Goal: Information Seeking & Learning: Learn about a topic

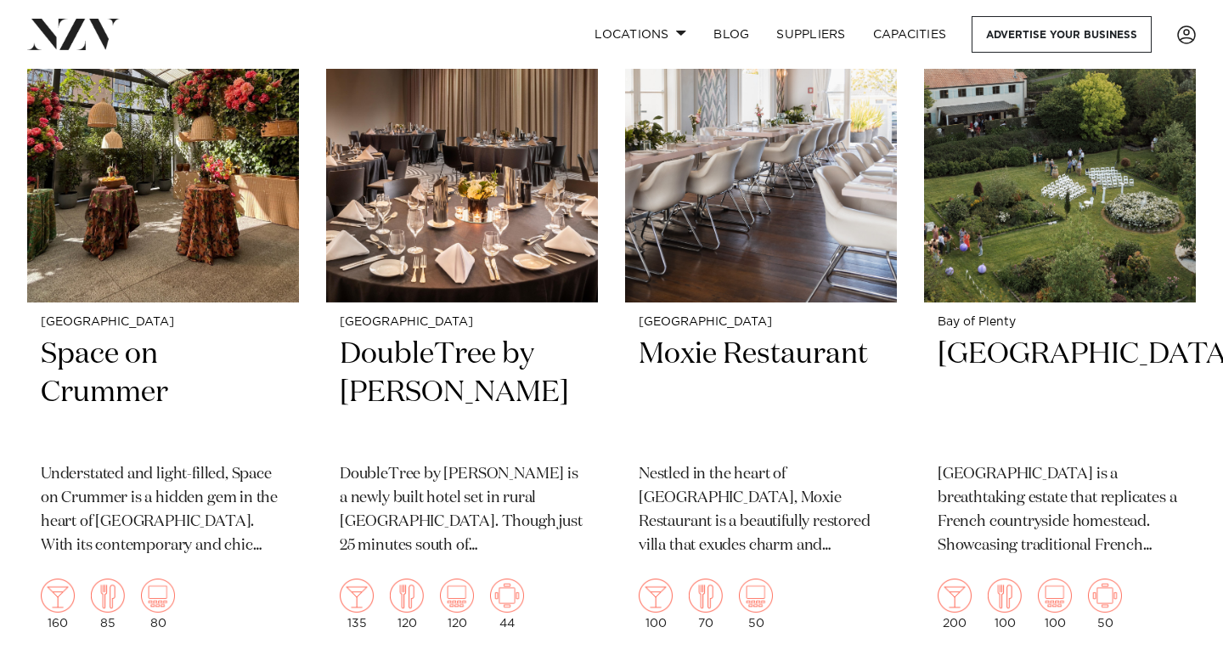
scroll to position [1249, 0]
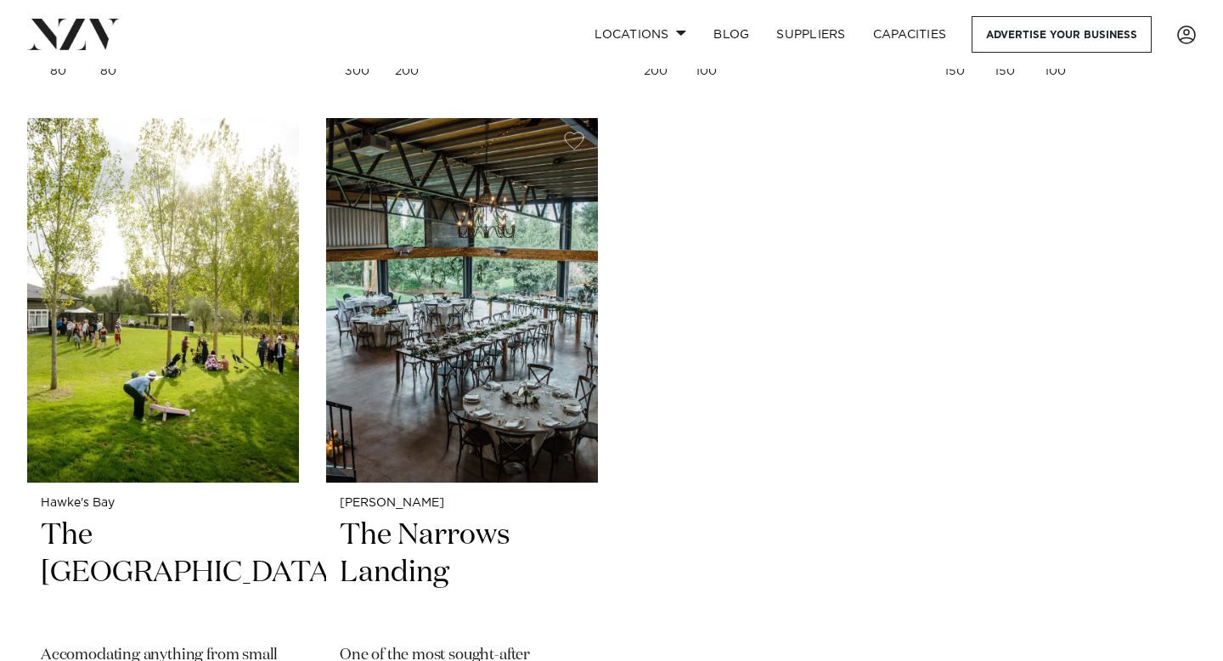
scroll to position [9125, 0]
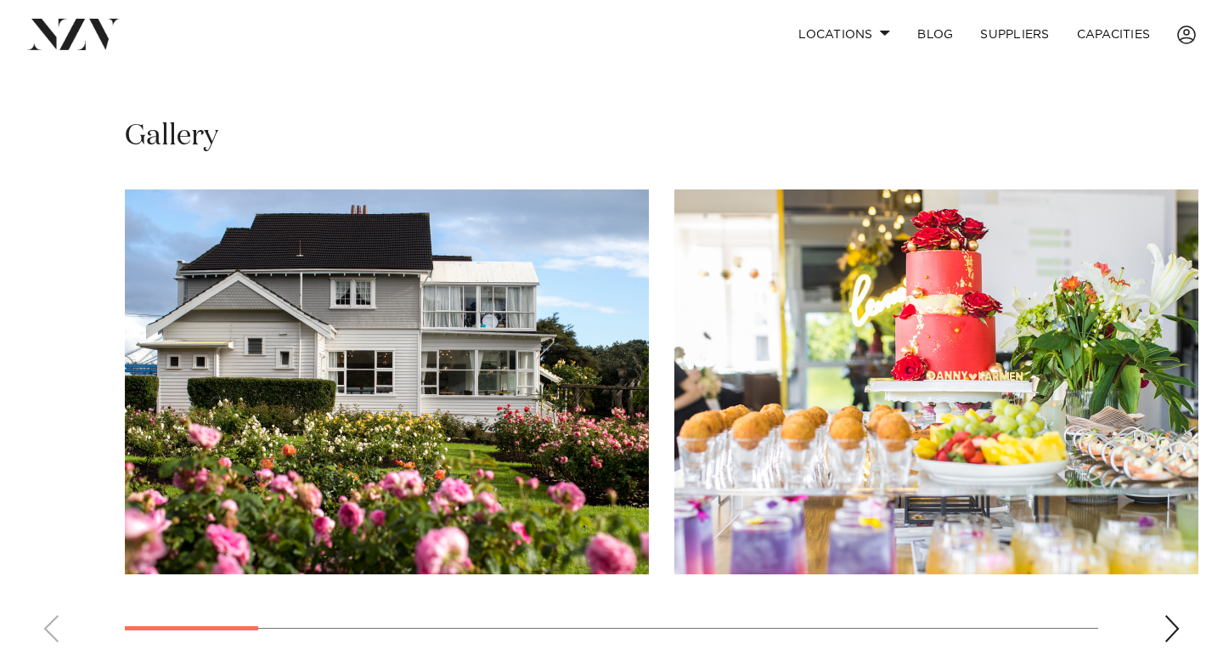
scroll to position [1104, 0]
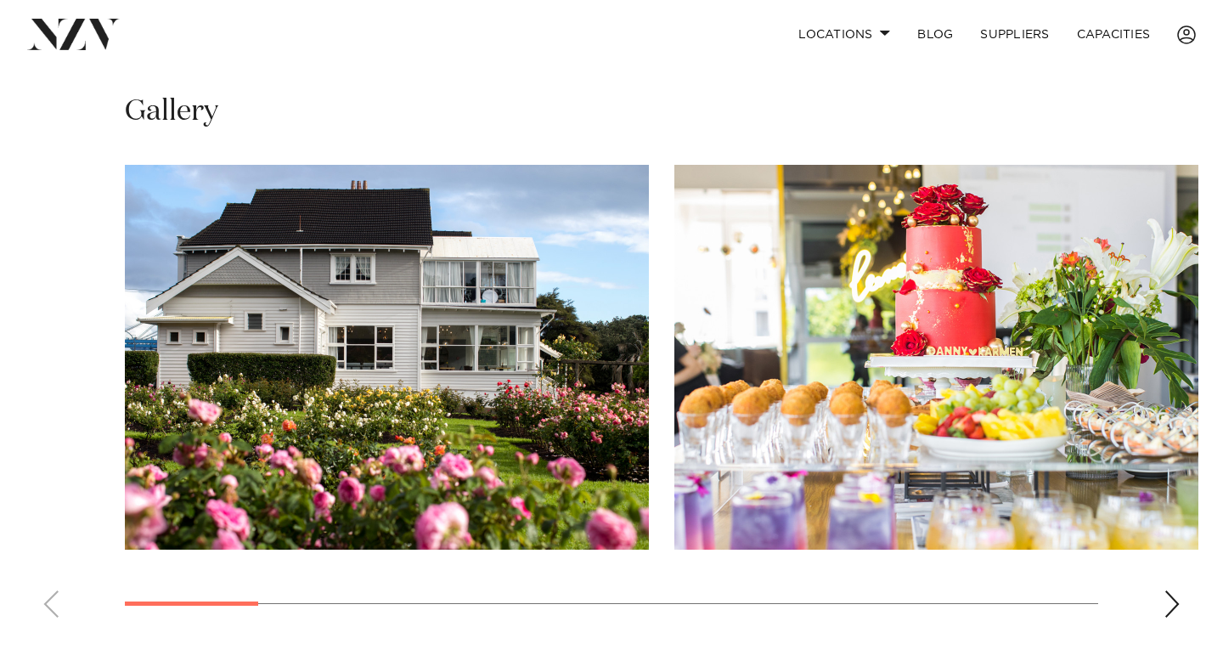
click at [1160, 595] on swiper-container at bounding box center [611, 398] width 1223 height 466
click at [1168, 598] on div "Next slide" at bounding box center [1171, 603] width 17 height 27
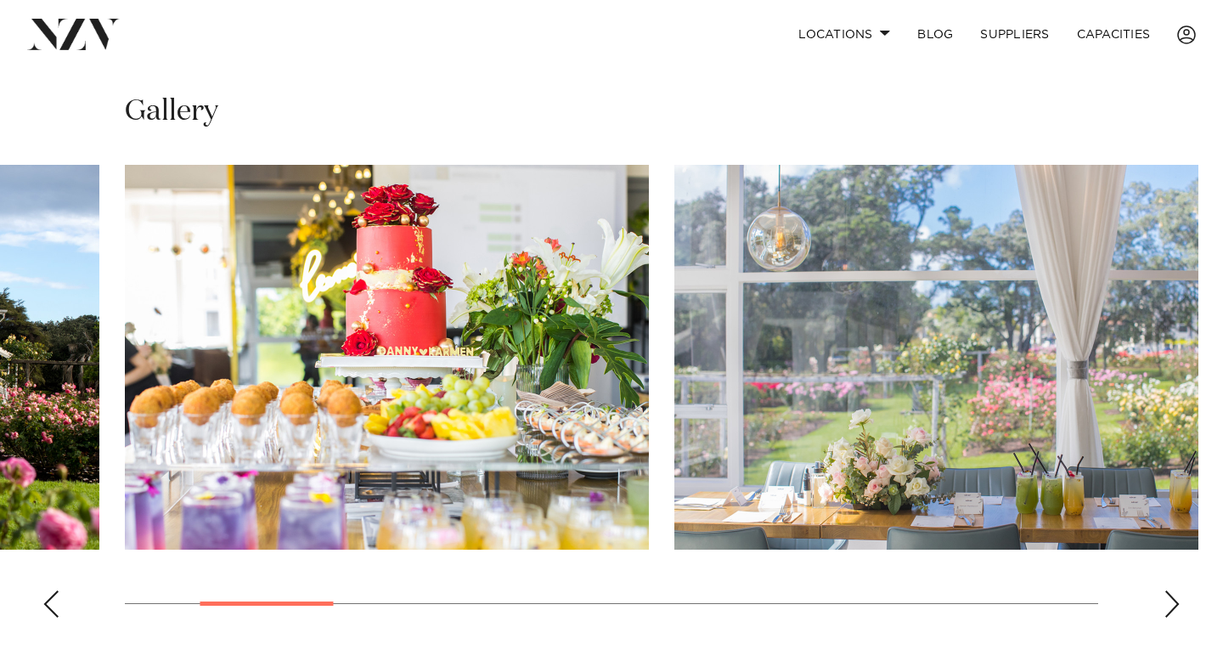
click at [1168, 598] on div "Next slide" at bounding box center [1171, 603] width 17 height 27
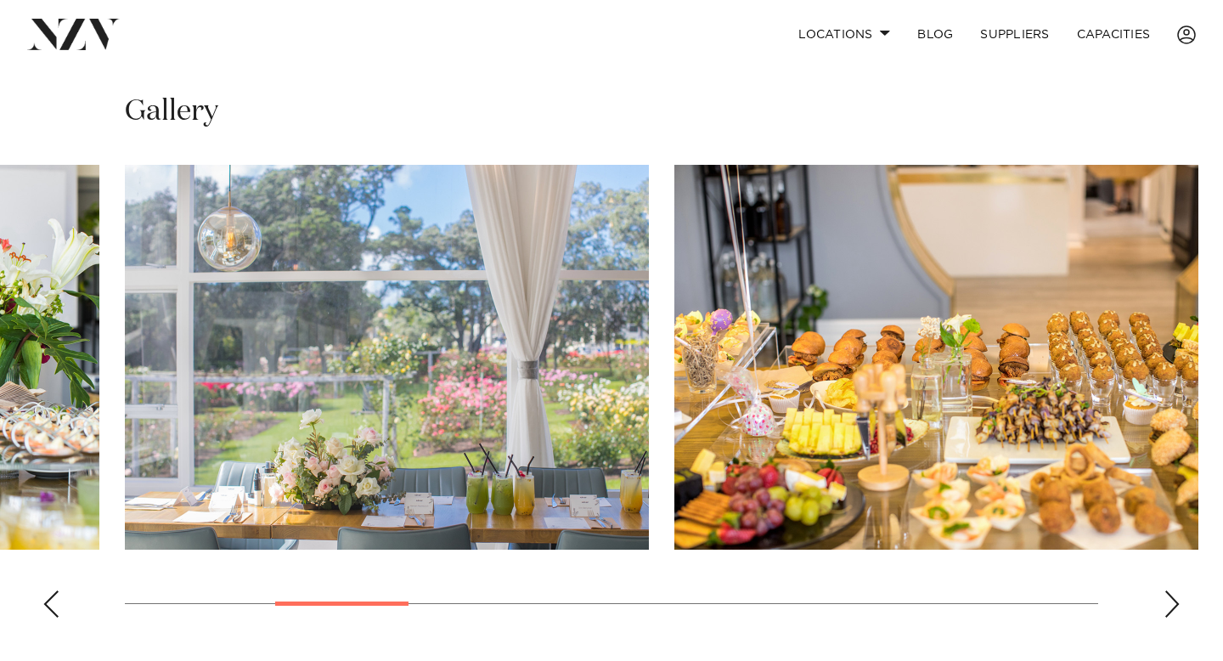
click at [1168, 598] on div "Next slide" at bounding box center [1171, 603] width 17 height 27
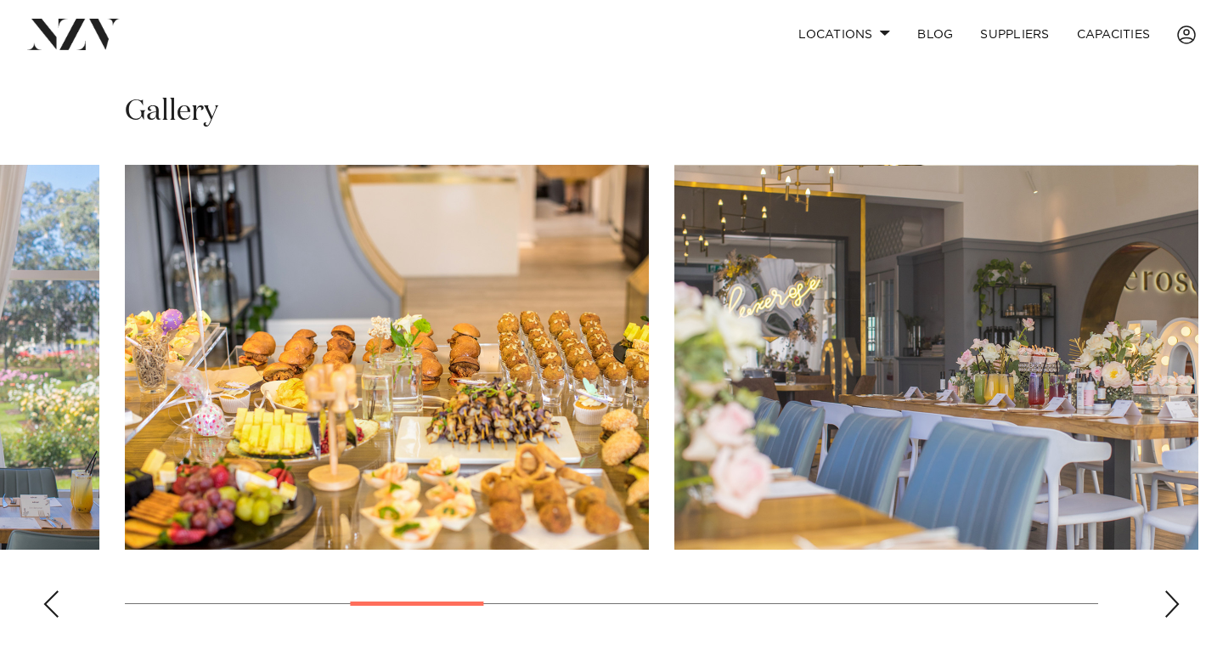
click at [1168, 598] on div "Next slide" at bounding box center [1171, 603] width 17 height 27
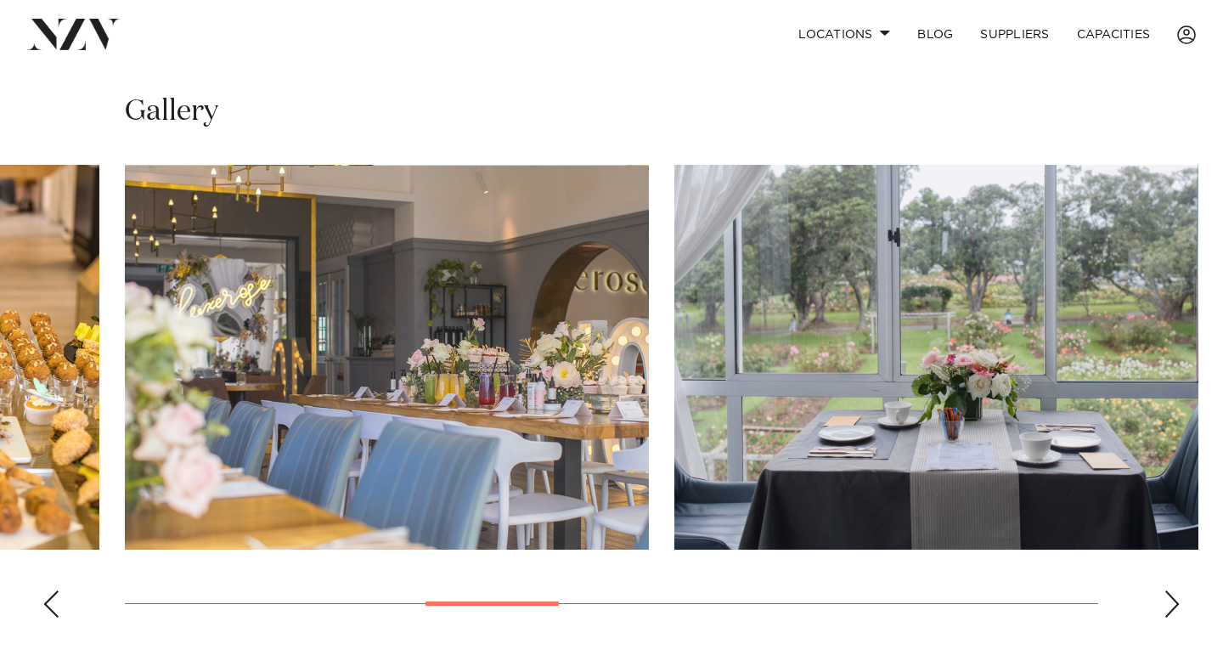
click at [1168, 598] on div "Next slide" at bounding box center [1171, 603] width 17 height 27
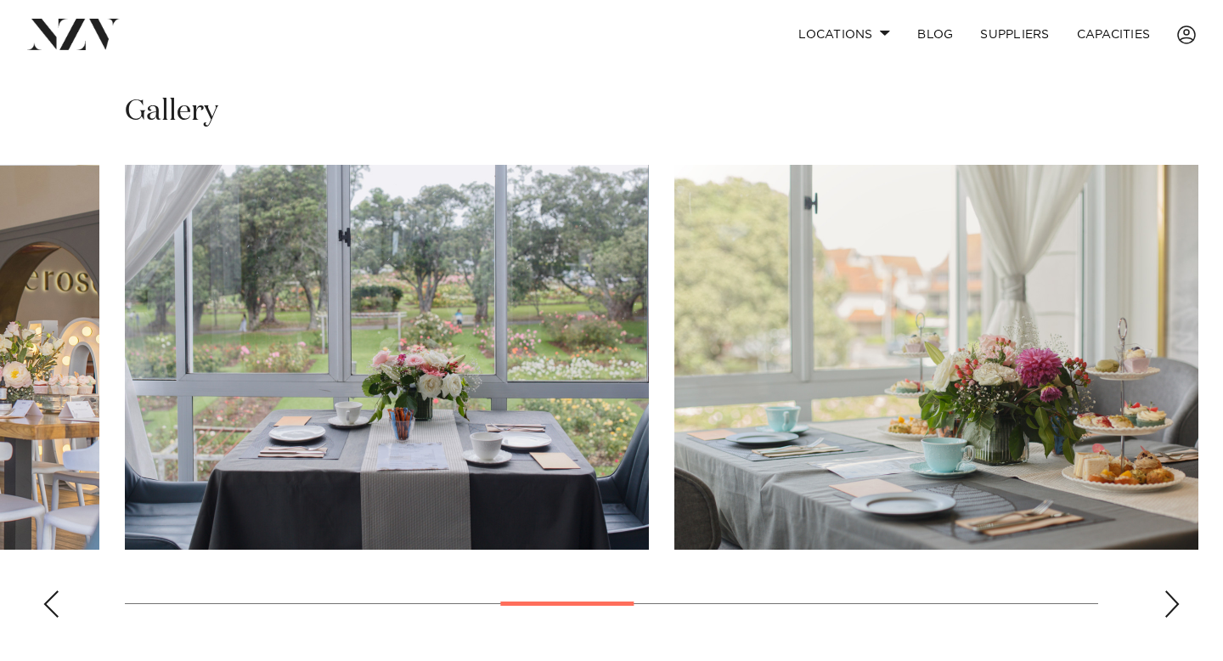
click at [1168, 598] on div "Next slide" at bounding box center [1171, 603] width 17 height 27
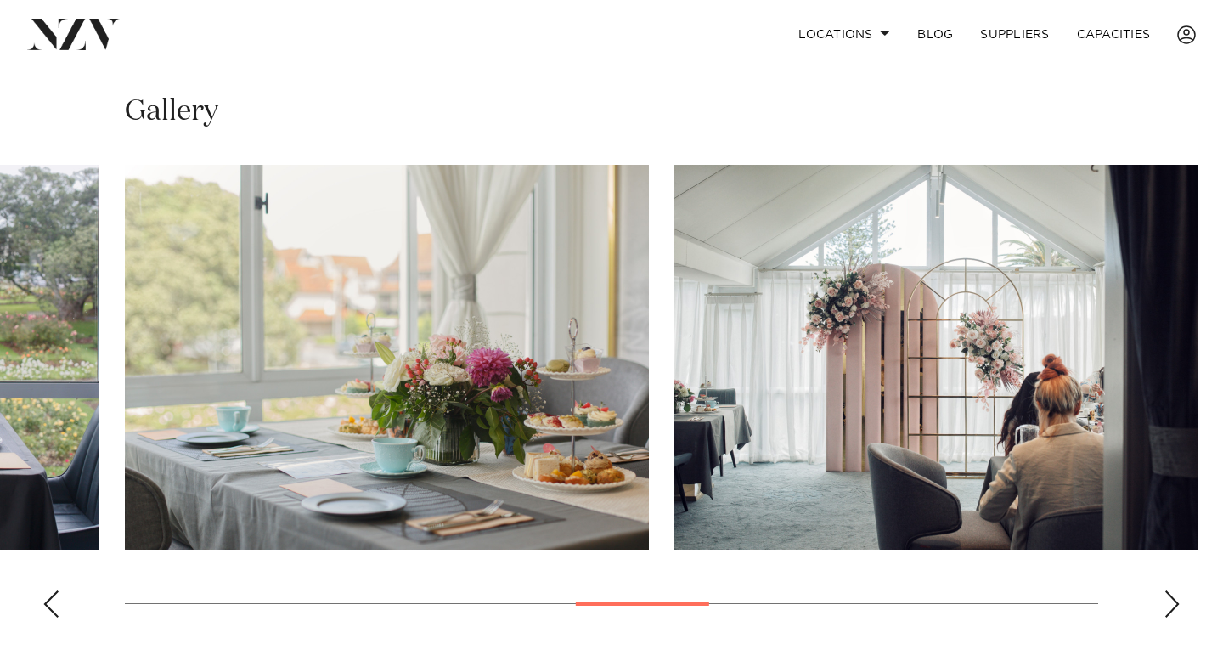
click at [1168, 598] on div "Next slide" at bounding box center [1171, 603] width 17 height 27
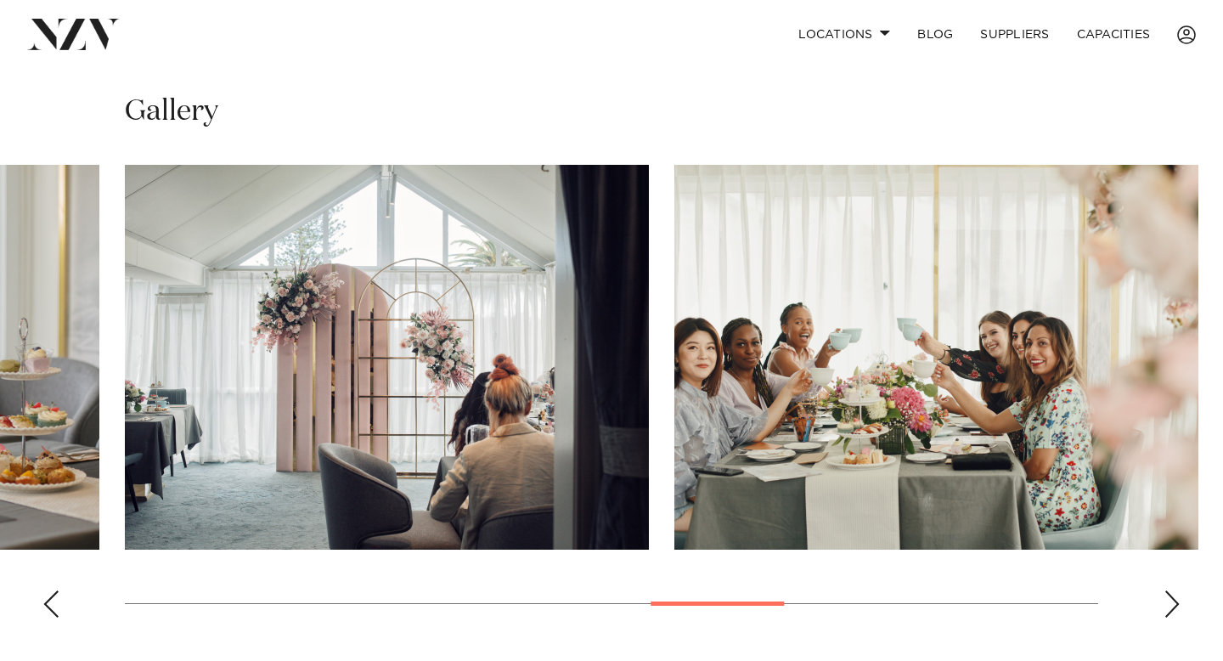
click at [1168, 599] on div "Next slide" at bounding box center [1171, 603] width 17 height 27
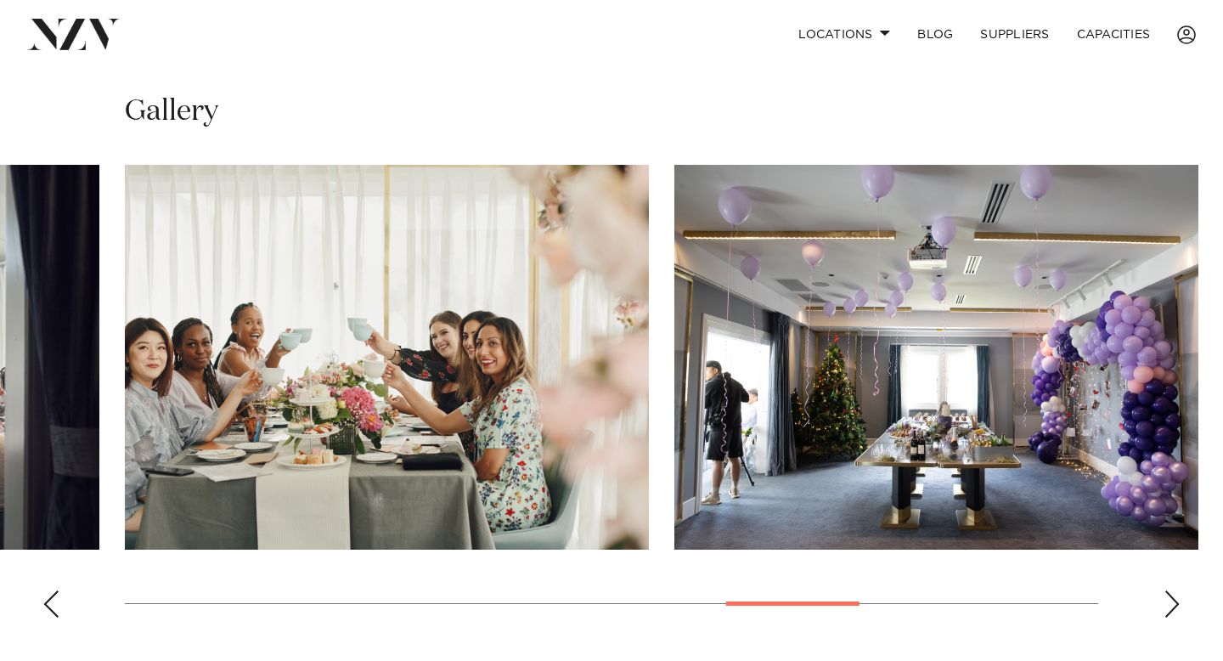
click at [1168, 599] on div "Next slide" at bounding box center [1171, 603] width 17 height 27
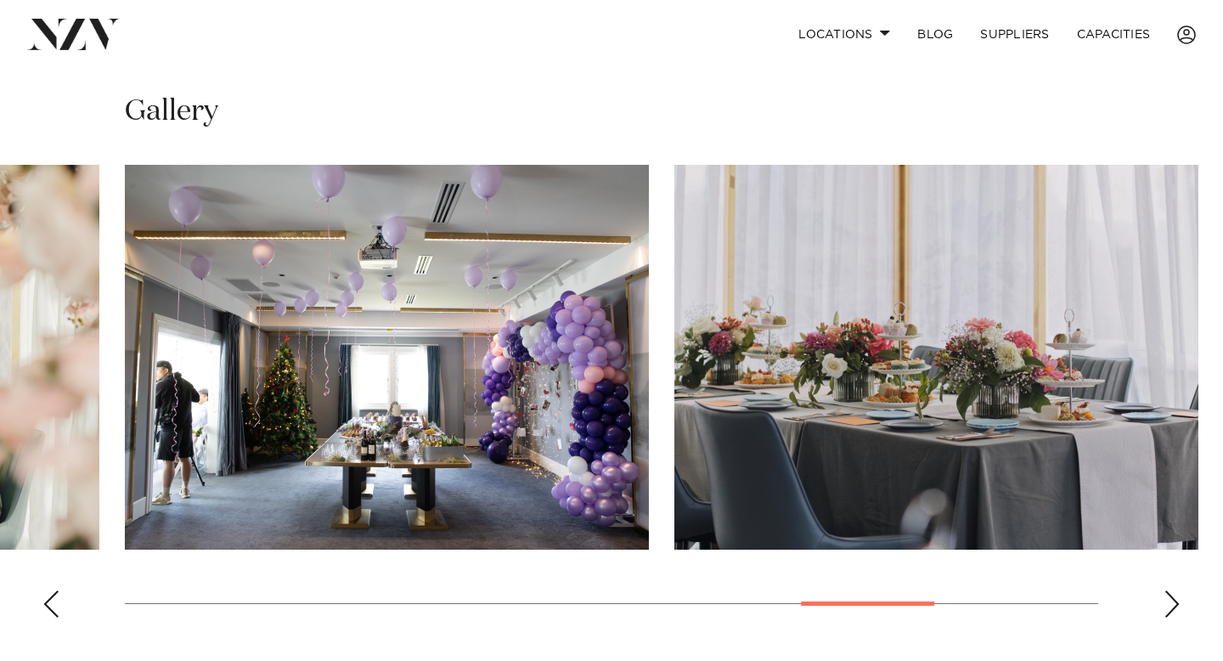
click at [1168, 599] on div "Next slide" at bounding box center [1171, 603] width 17 height 27
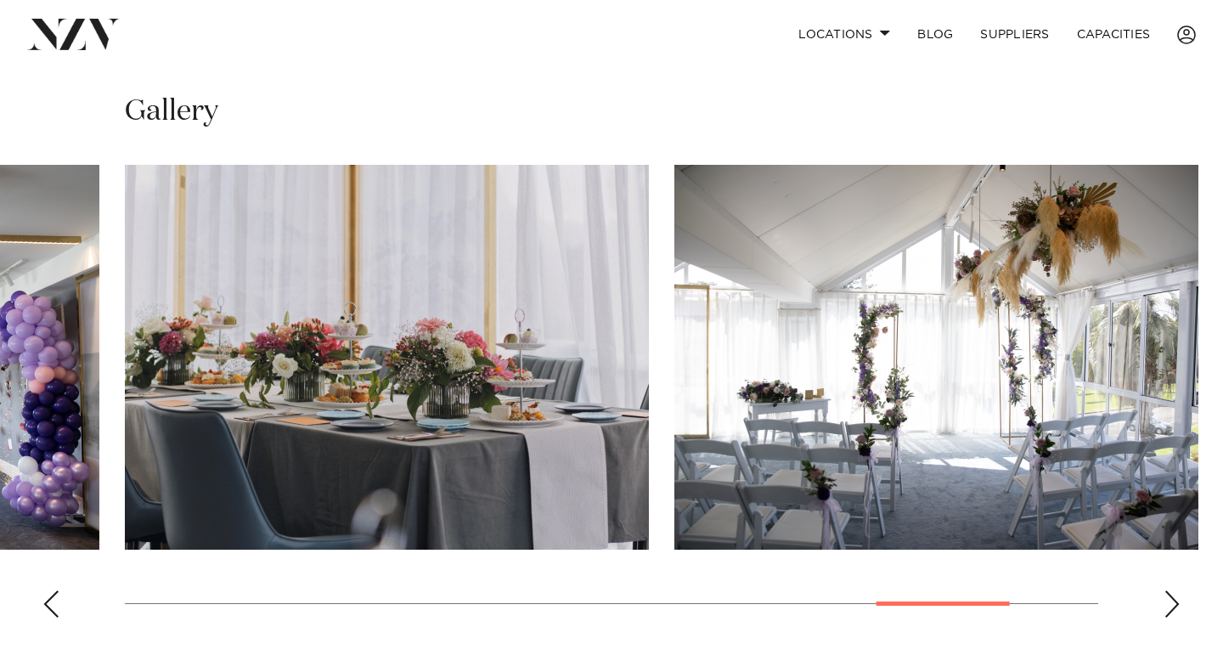
click at [1168, 599] on div "Next slide" at bounding box center [1171, 603] width 17 height 27
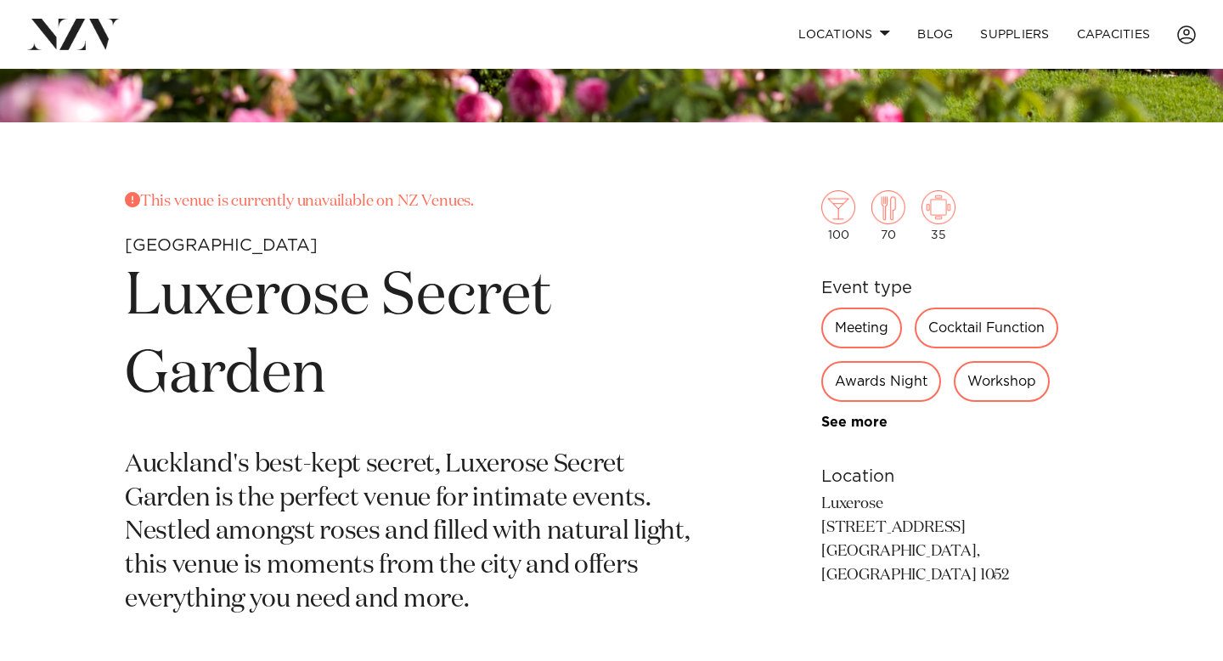
scroll to position [534, 0]
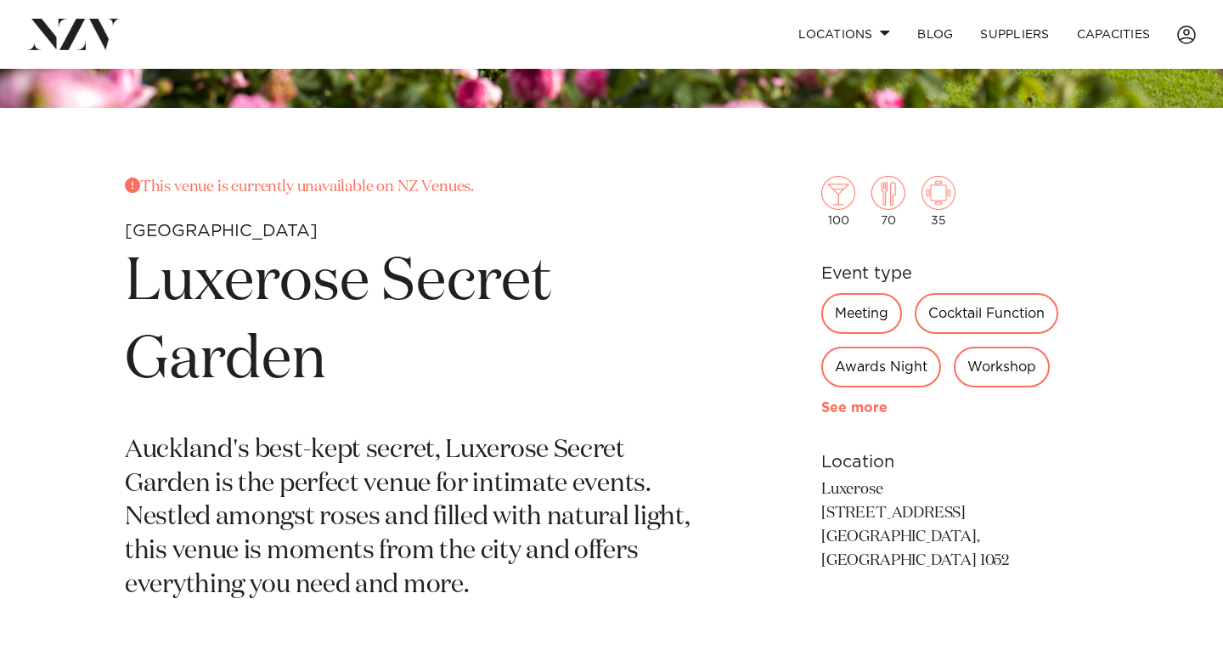
click at [868, 408] on link "See more" at bounding box center [887, 408] width 132 height 14
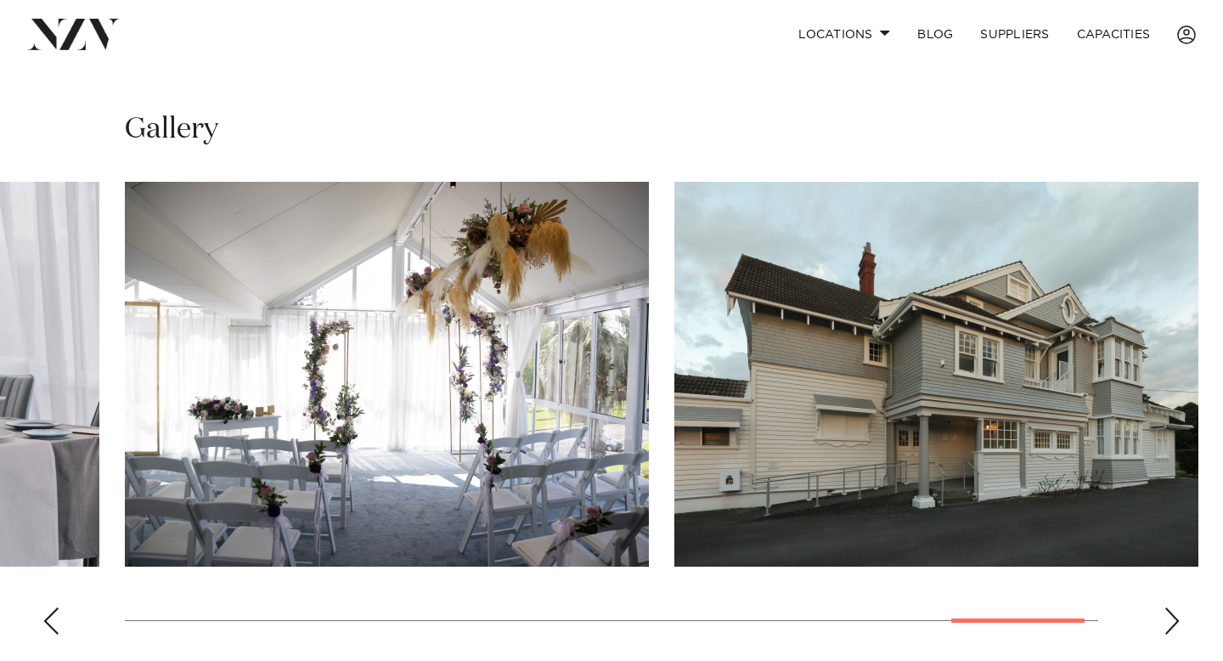
scroll to position [1238, 0]
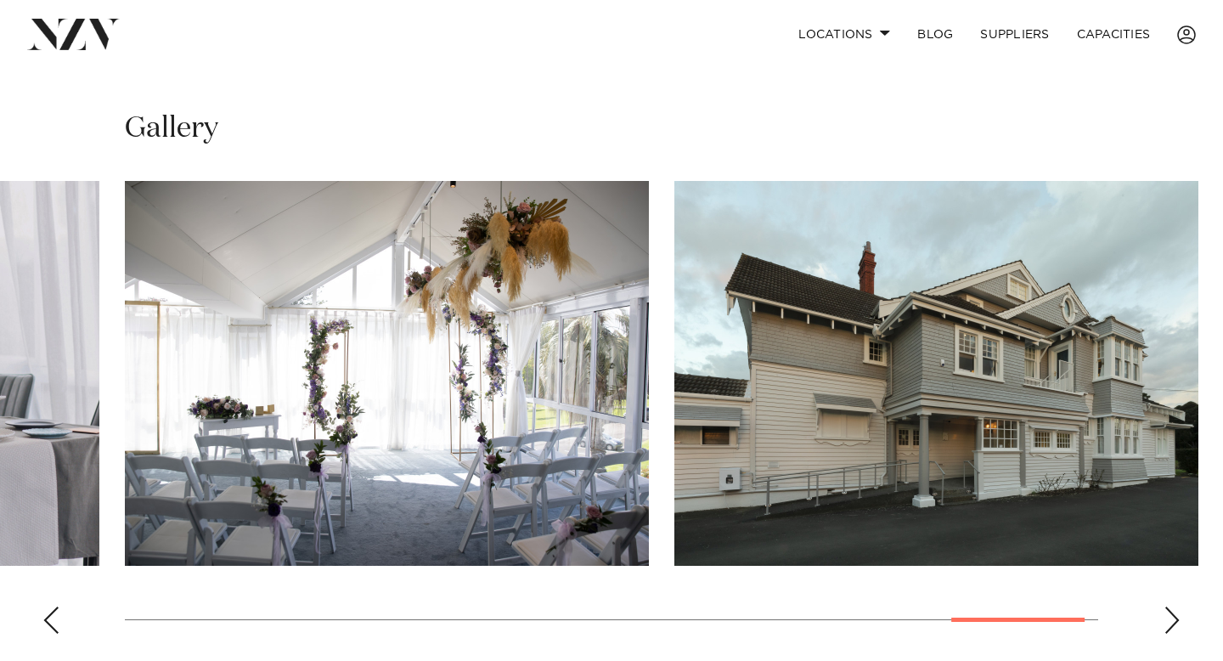
click at [42, 606] on div "Previous slide" at bounding box center [50, 619] width 17 height 27
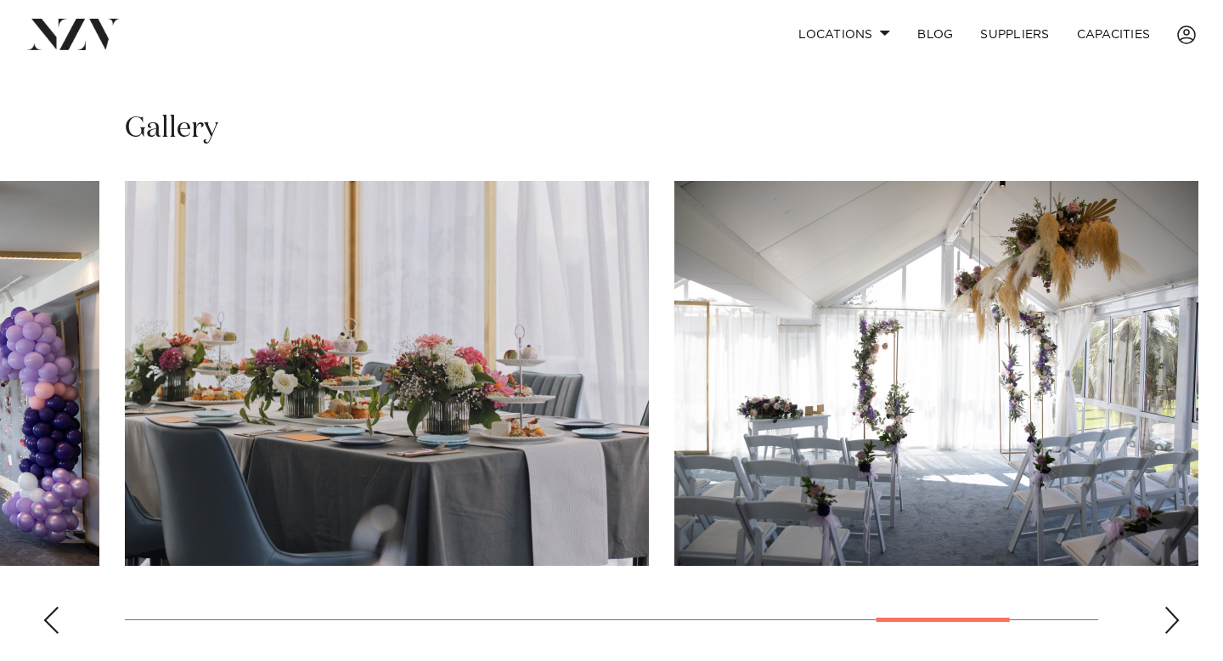
click at [42, 606] on div "Previous slide" at bounding box center [50, 619] width 17 height 27
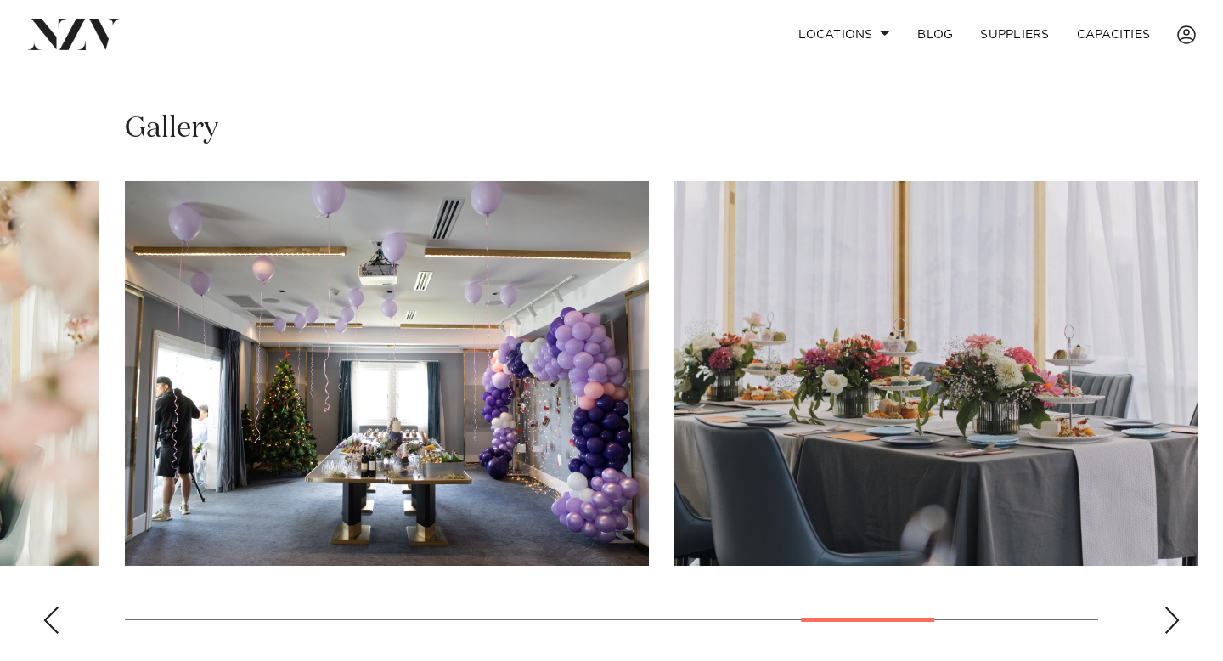
click at [42, 606] on div "Previous slide" at bounding box center [50, 619] width 17 height 27
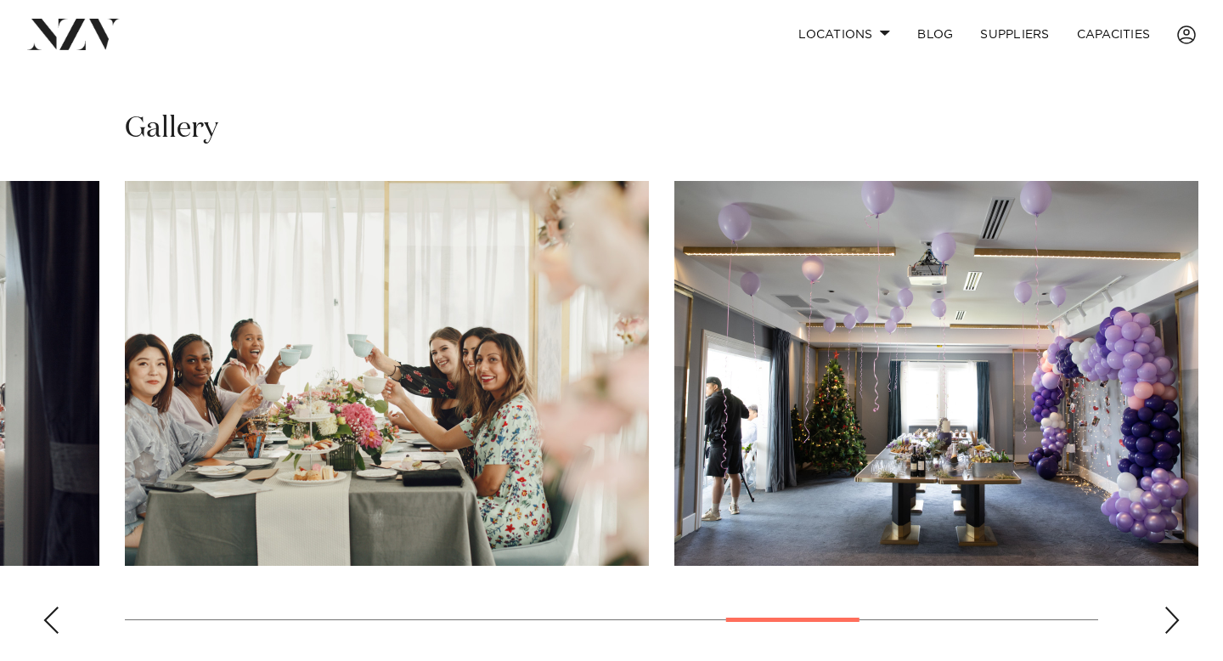
click at [42, 606] on div "Previous slide" at bounding box center [50, 619] width 17 height 27
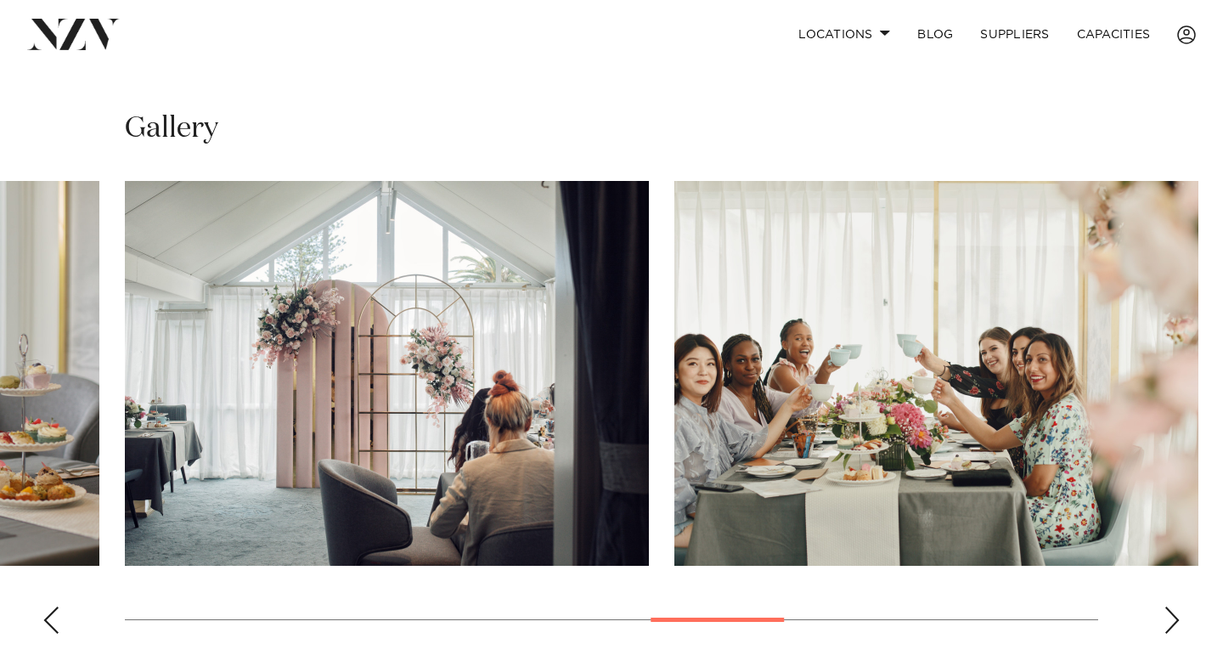
click at [42, 606] on div "Previous slide" at bounding box center [50, 619] width 17 height 27
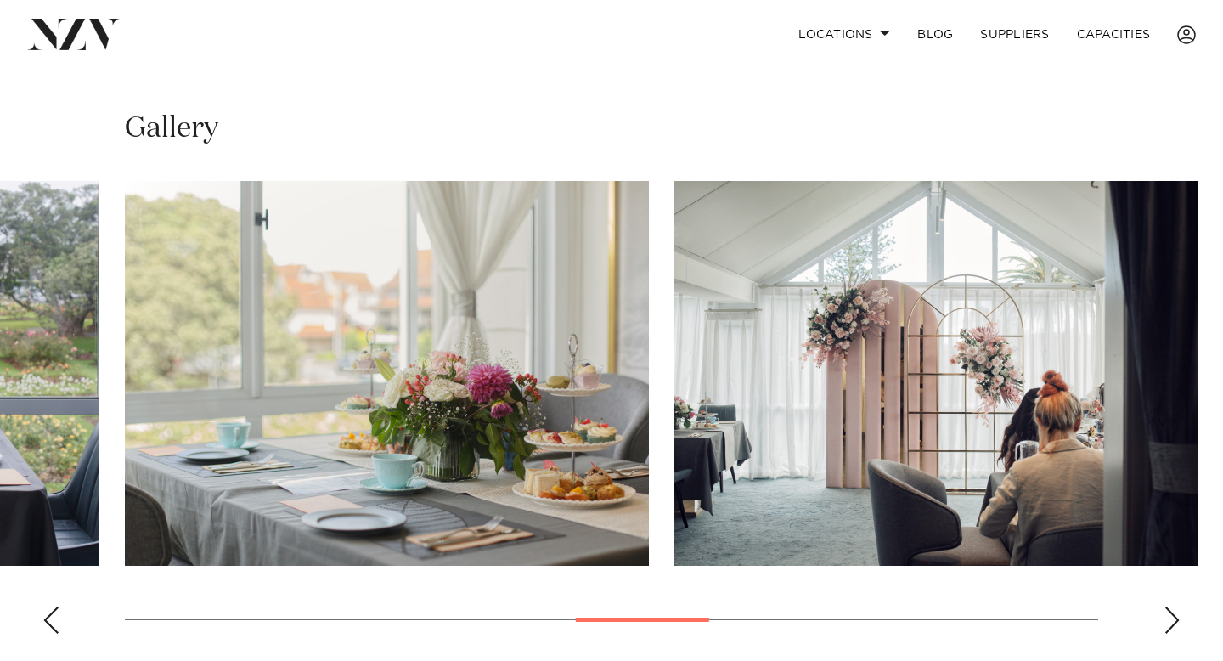
click at [42, 606] on div "Previous slide" at bounding box center [50, 619] width 17 height 27
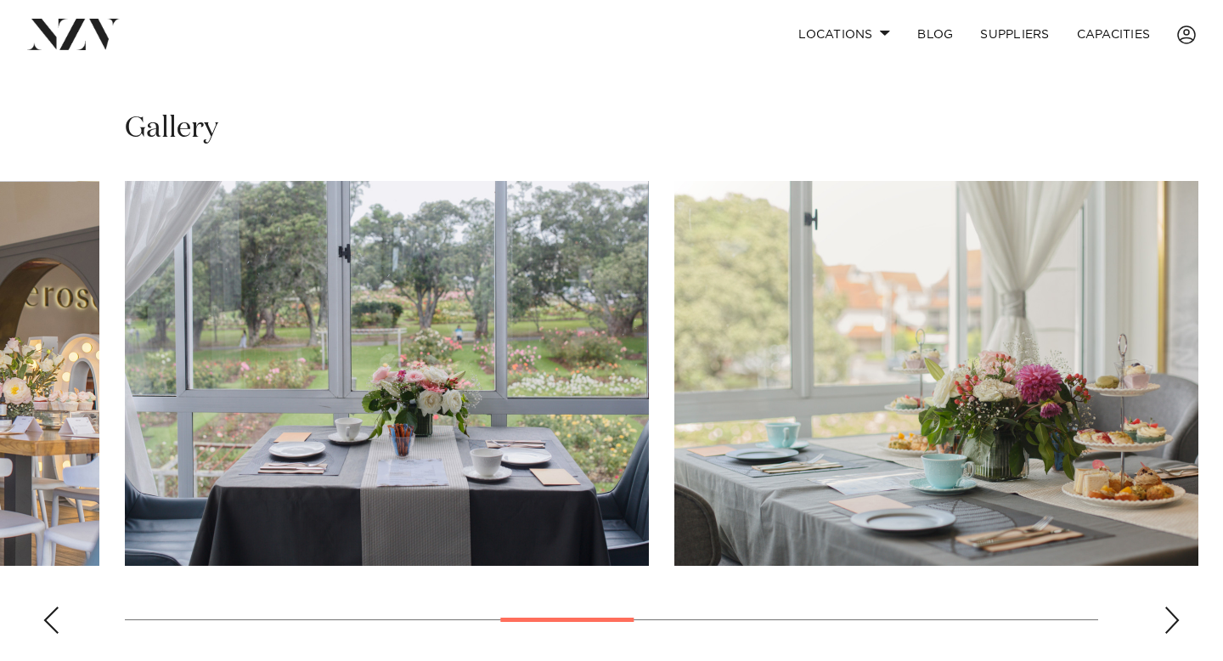
click at [42, 606] on div "Previous slide" at bounding box center [50, 619] width 17 height 27
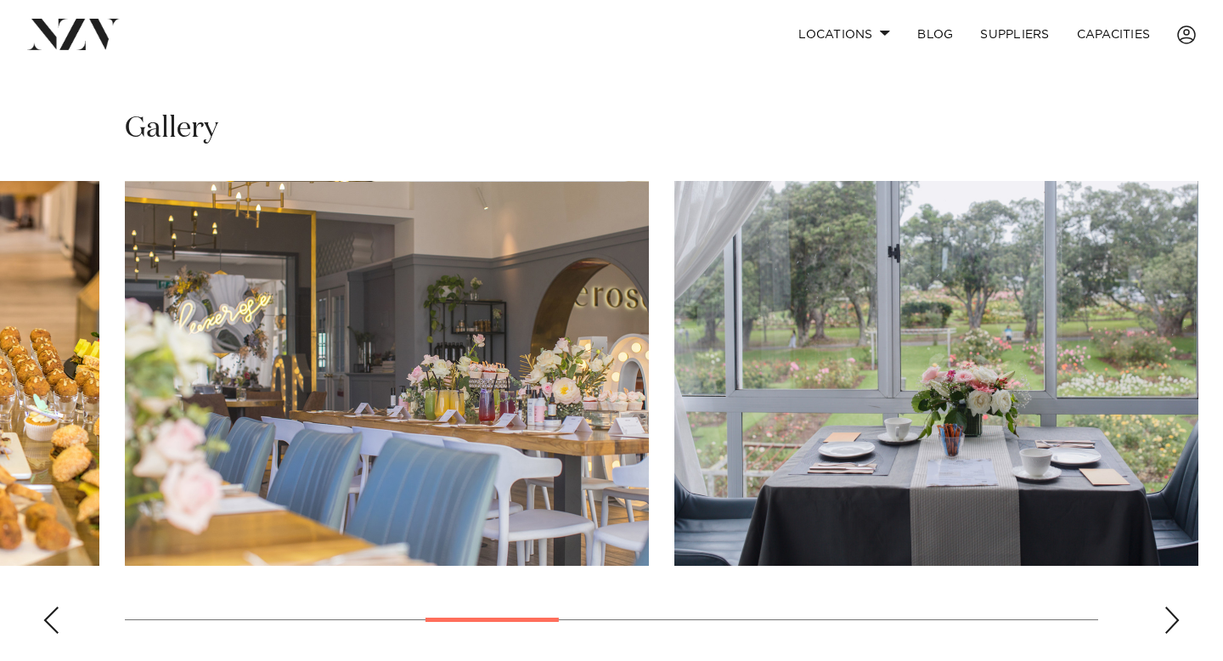
click at [42, 606] on div "Previous slide" at bounding box center [50, 619] width 17 height 27
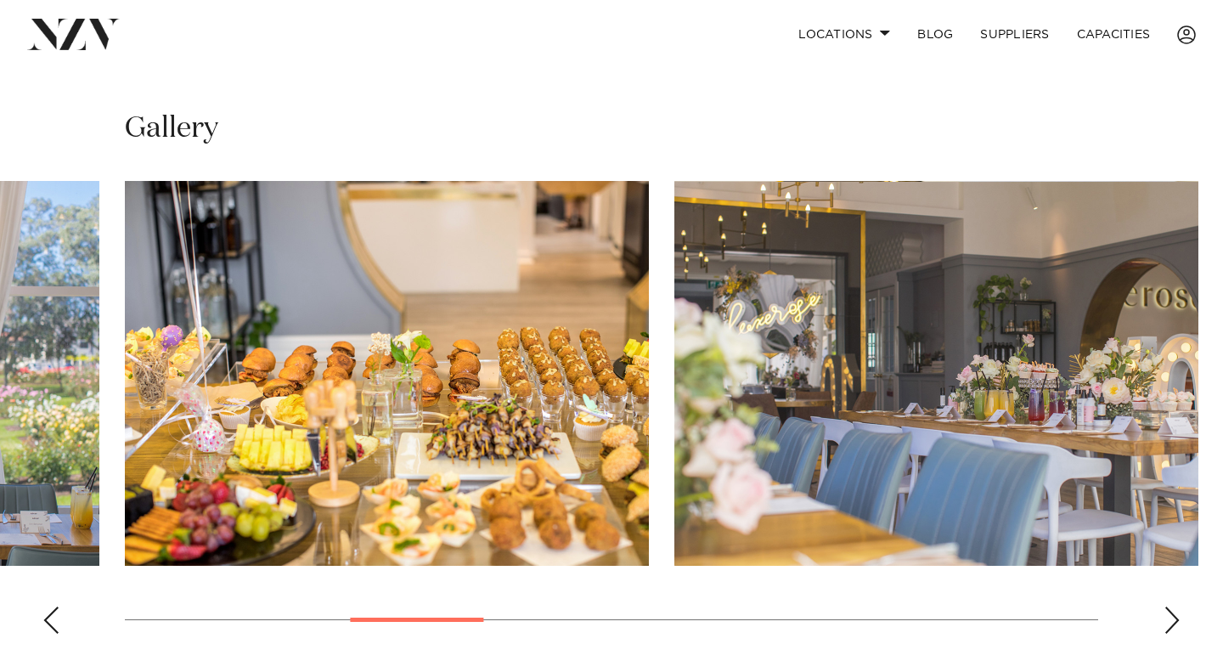
click at [42, 606] on div "Previous slide" at bounding box center [50, 619] width 17 height 27
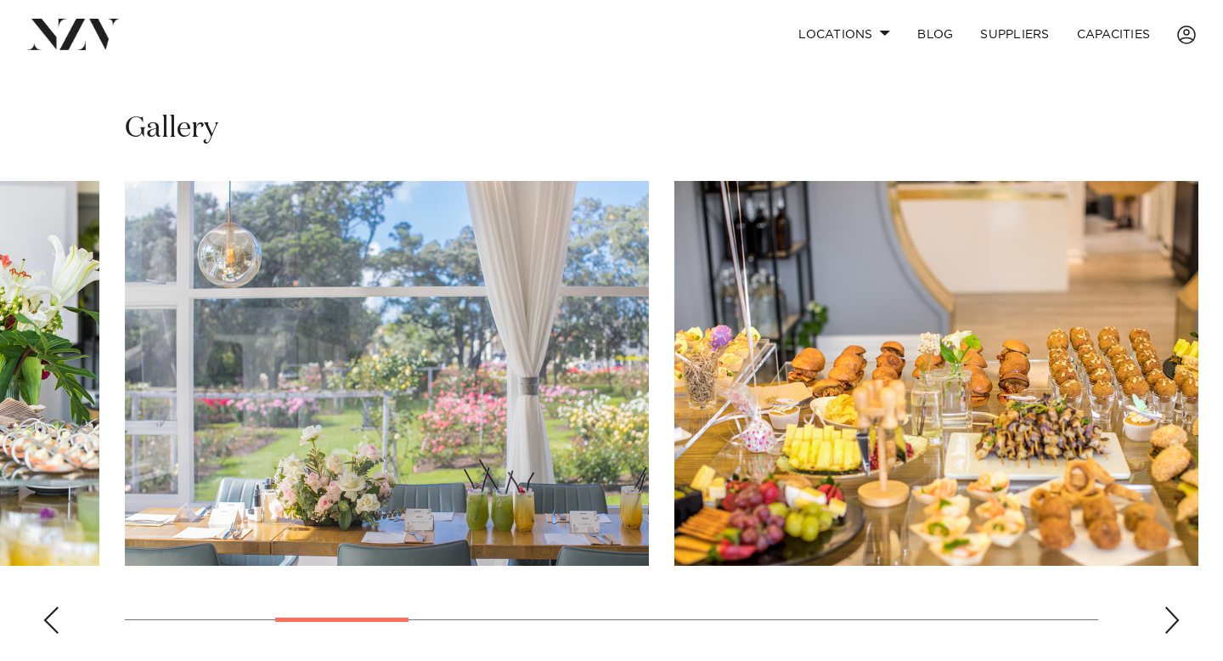
click at [42, 606] on div "Previous slide" at bounding box center [50, 619] width 17 height 27
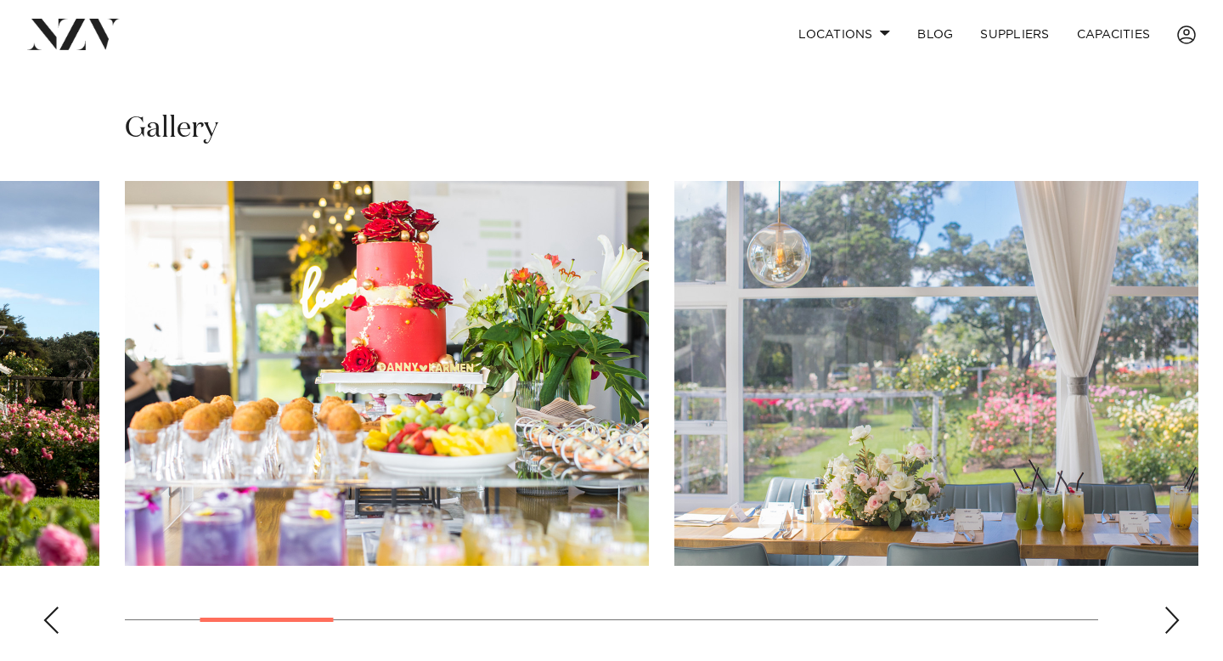
click at [42, 606] on div "Previous slide" at bounding box center [50, 619] width 17 height 27
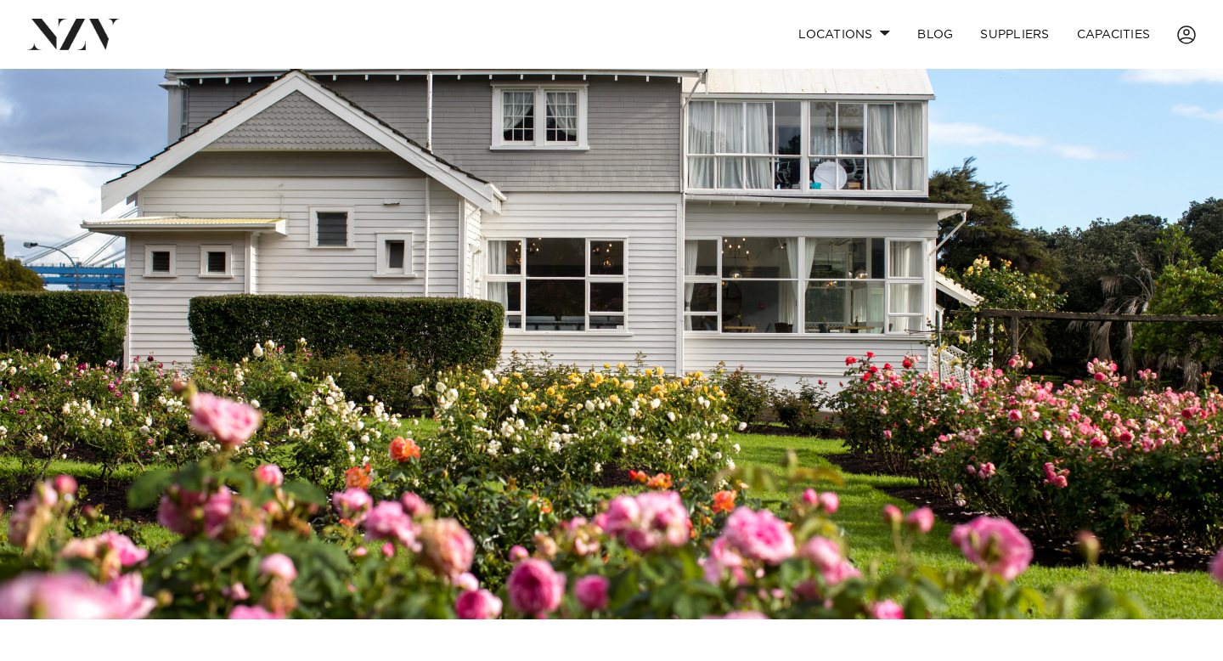
scroll to position [0, 0]
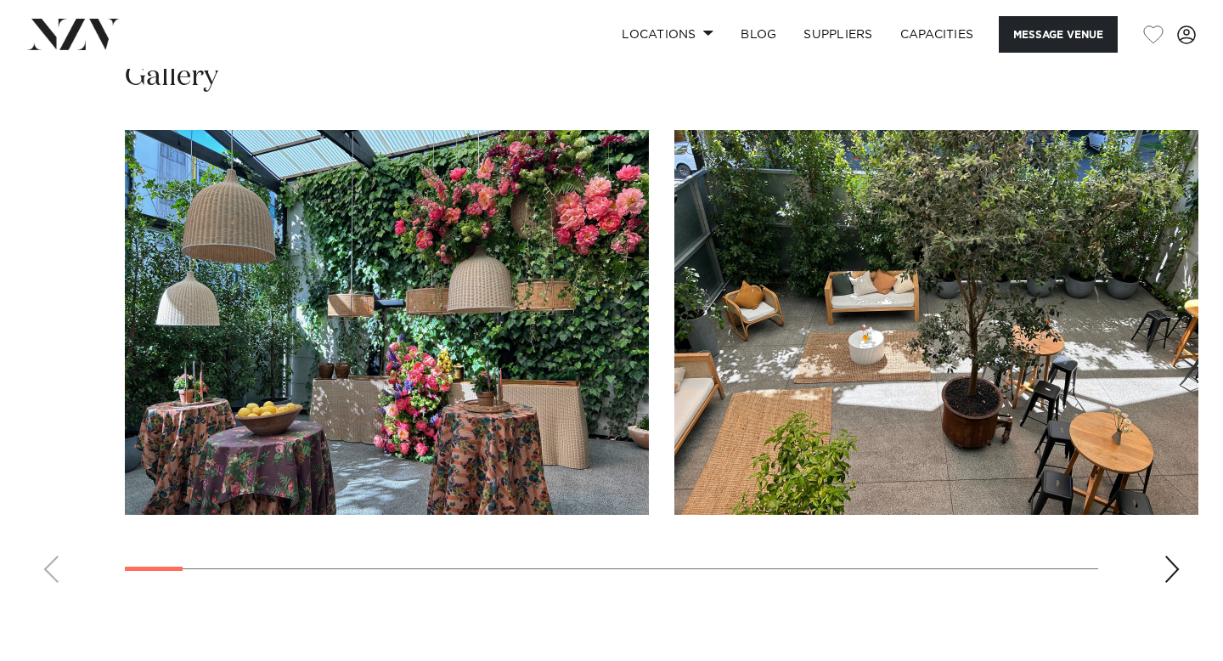
scroll to position [1607, 0]
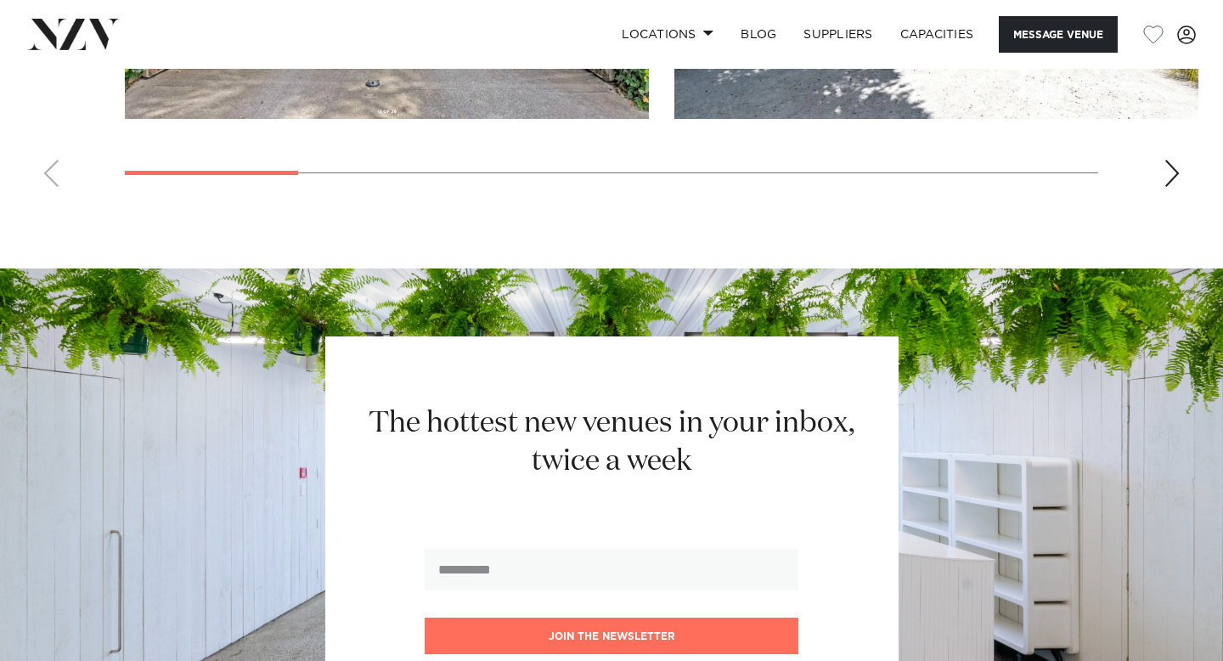
scroll to position [1394, 0]
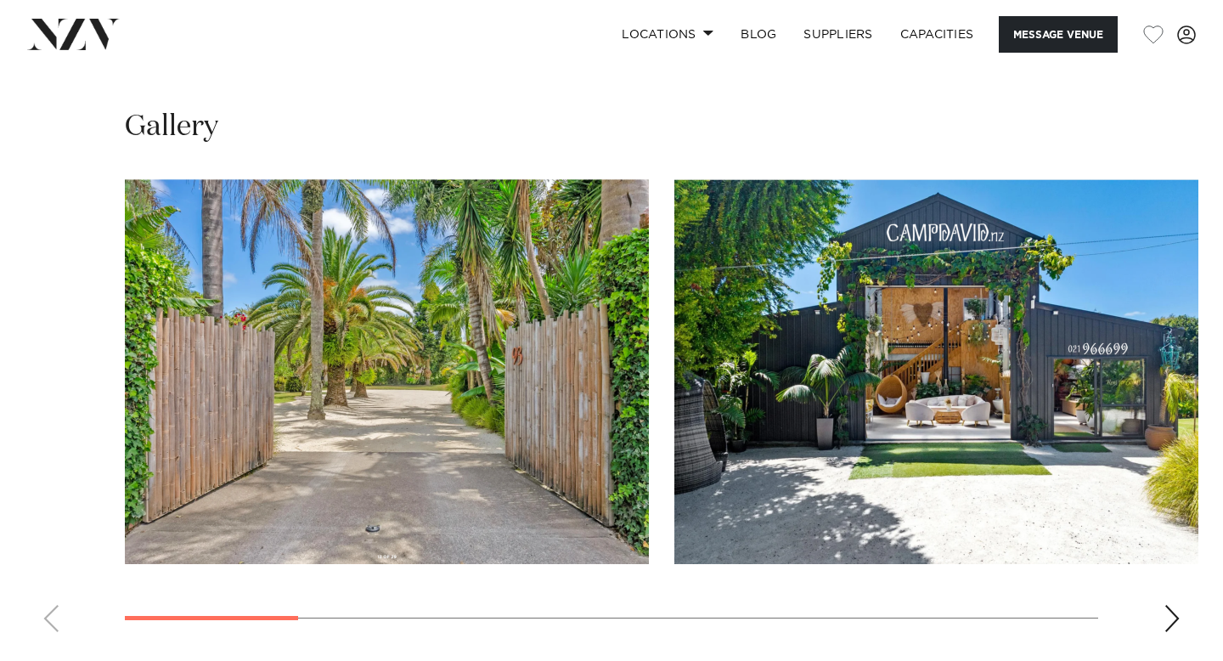
click at [1178, 628] on div "Next slide" at bounding box center [1171, 618] width 17 height 27
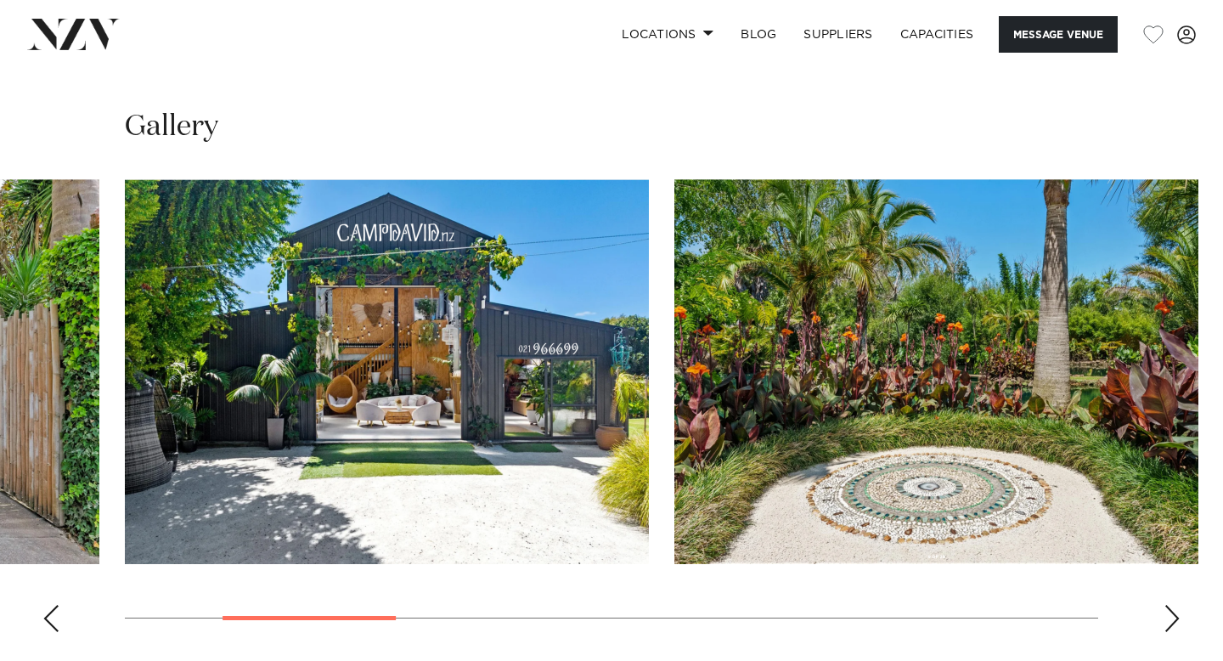
click at [1178, 627] on div "Next slide" at bounding box center [1171, 618] width 17 height 27
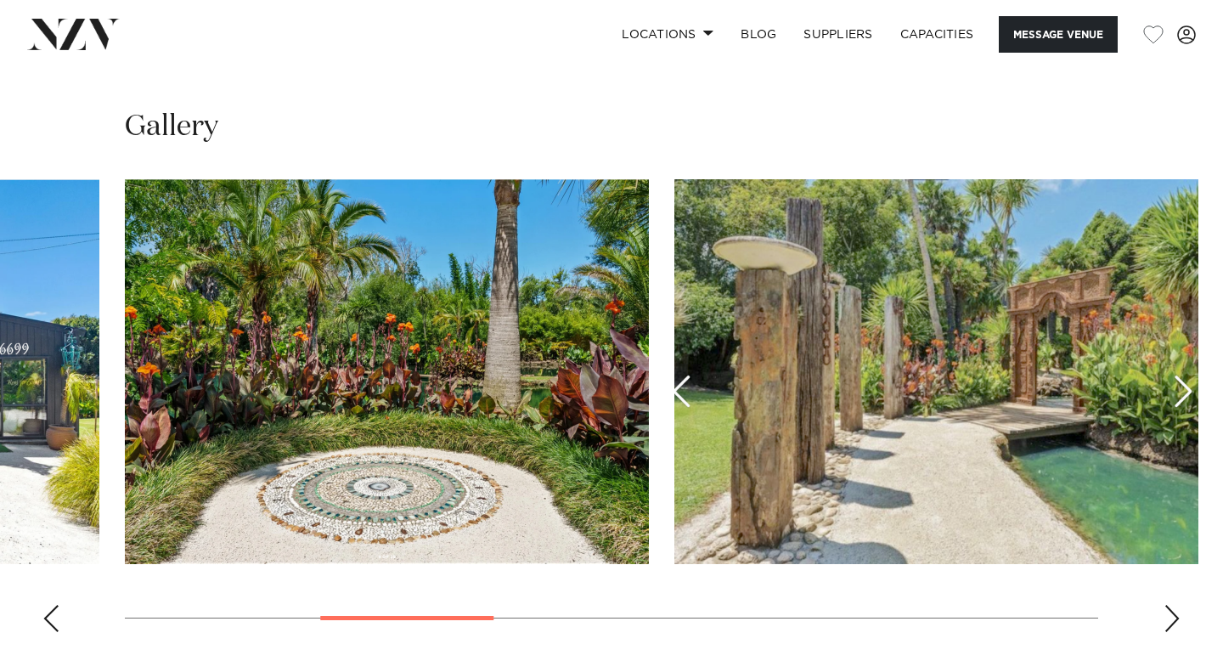
click at [1178, 628] on div "Next slide" at bounding box center [1171, 618] width 17 height 27
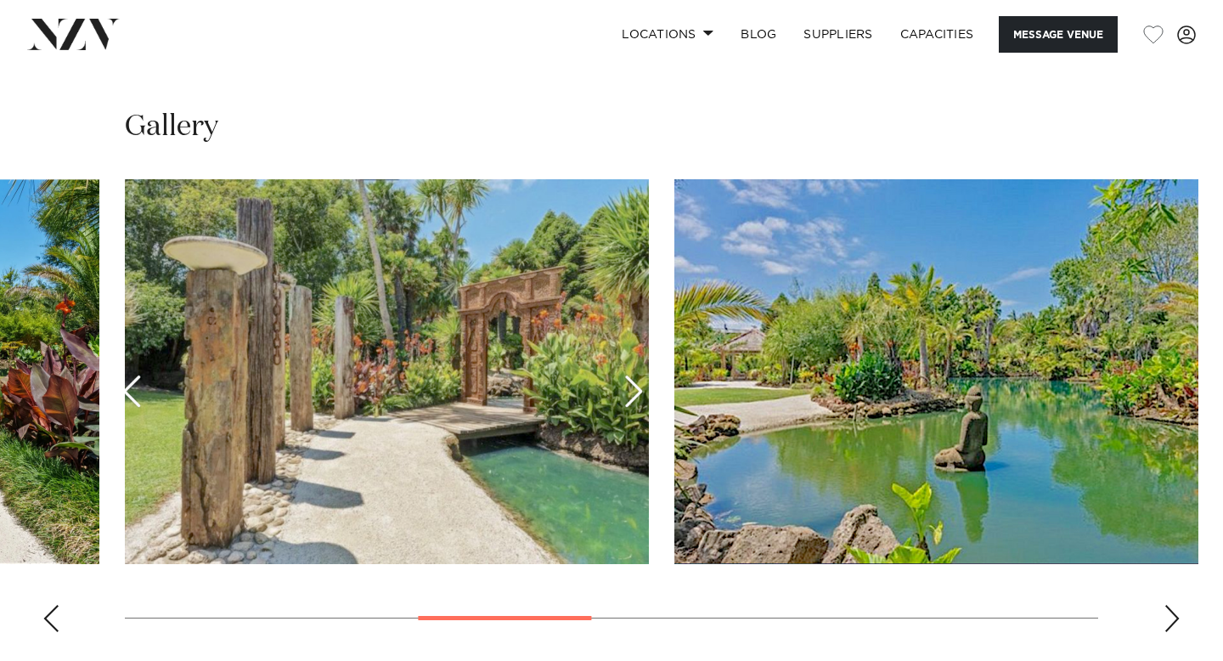
click at [1178, 628] on div "Next slide" at bounding box center [1171, 618] width 17 height 27
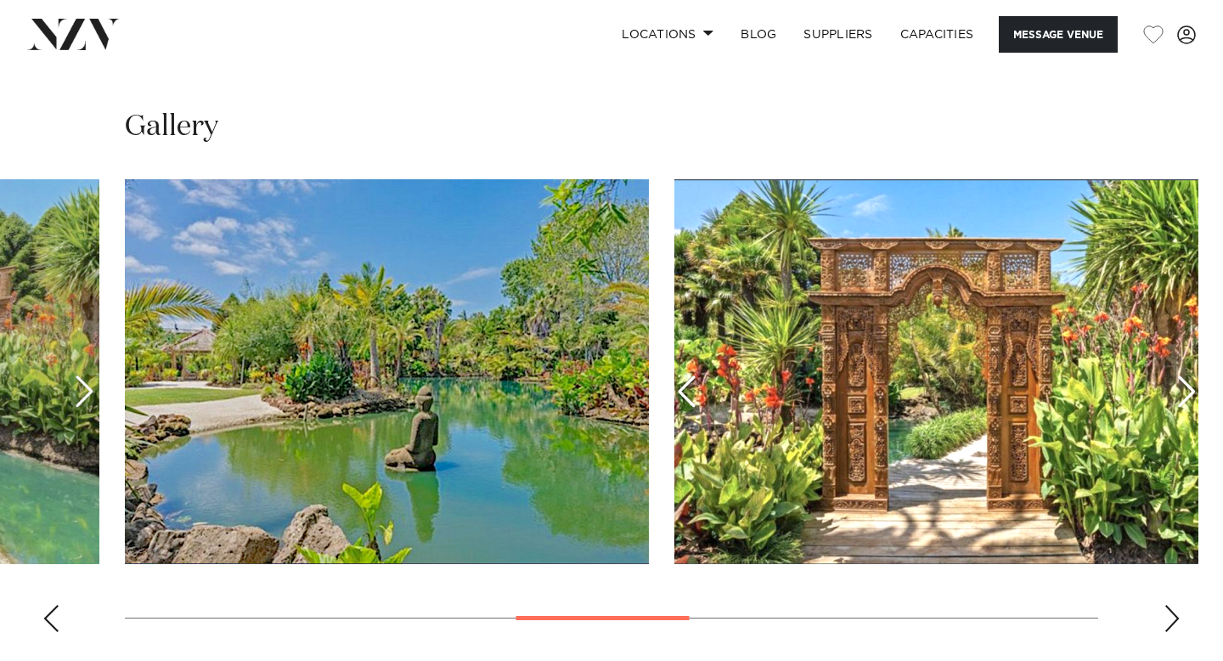
click at [1178, 628] on div "Next slide" at bounding box center [1171, 618] width 17 height 27
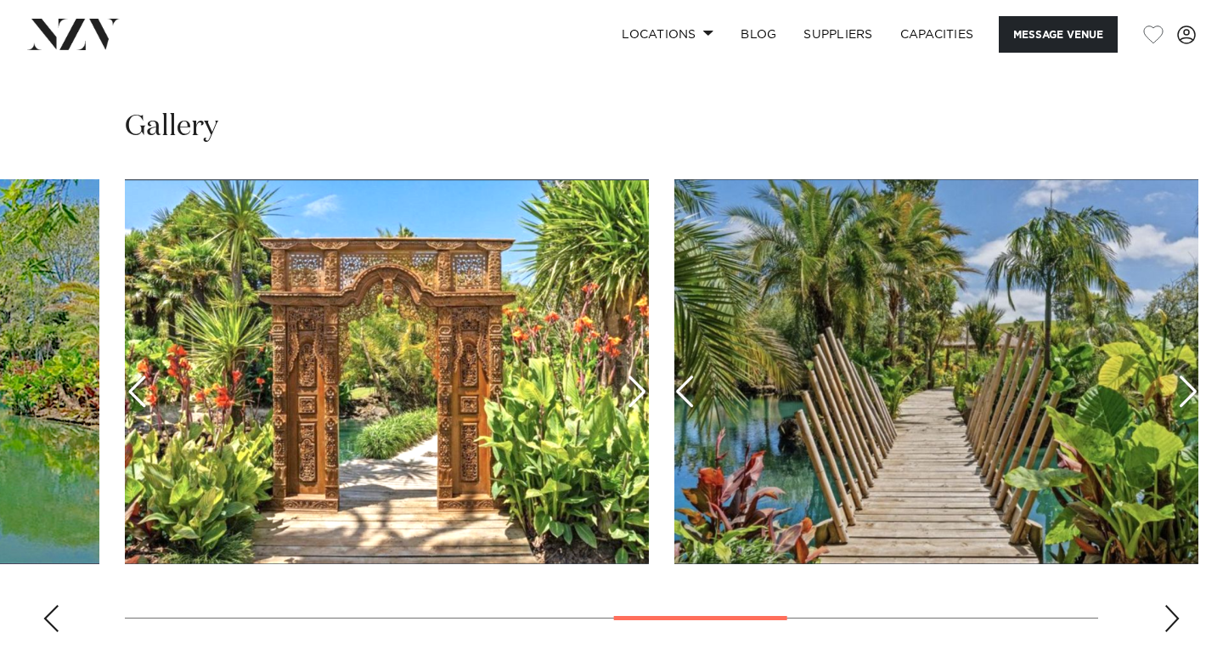
click at [1178, 628] on div "Next slide" at bounding box center [1171, 618] width 17 height 27
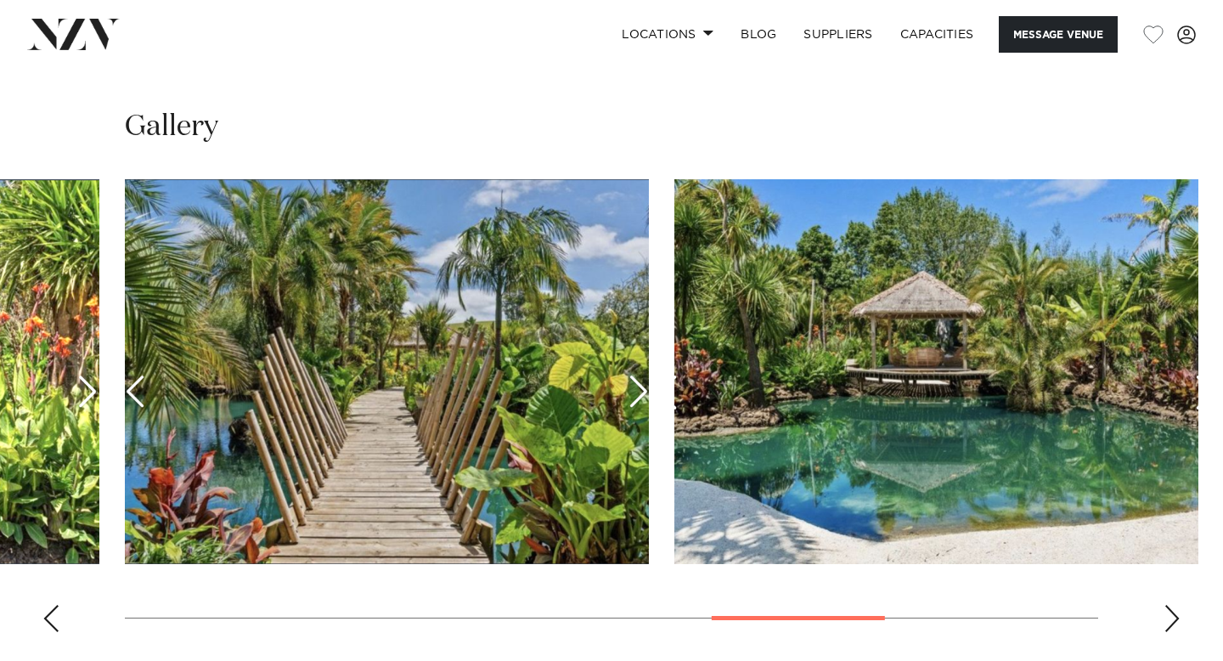
click at [1178, 628] on div "Next slide" at bounding box center [1171, 618] width 17 height 27
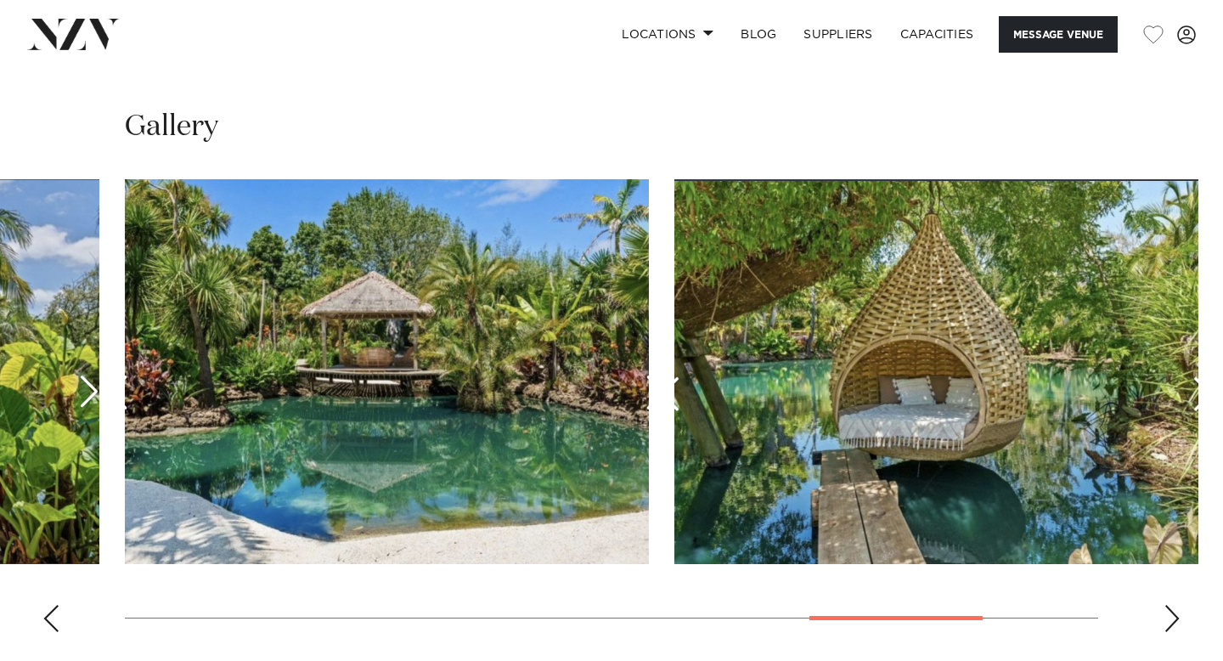
click at [1178, 628] on div "Next slide" at bounding box center [1171, 618] width 17 height 27
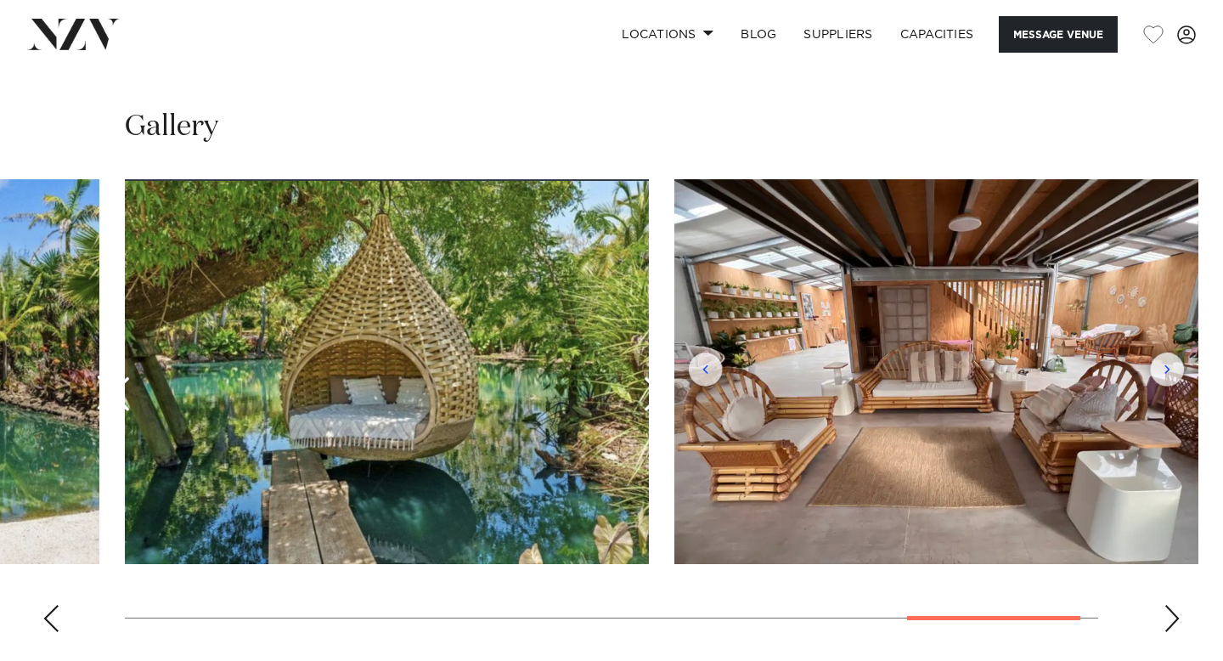
click at [1178, 628] on div "Next slide" at bounding box center [1171, 618] width 17 height 27
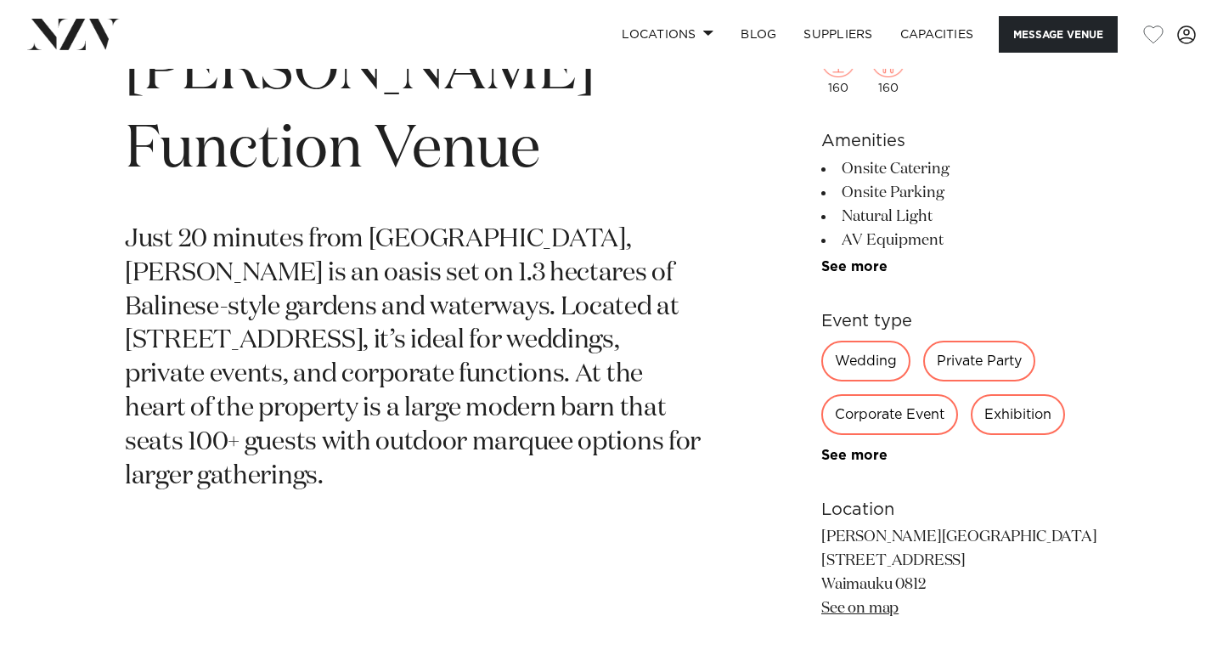
scroll to position [619, 0]
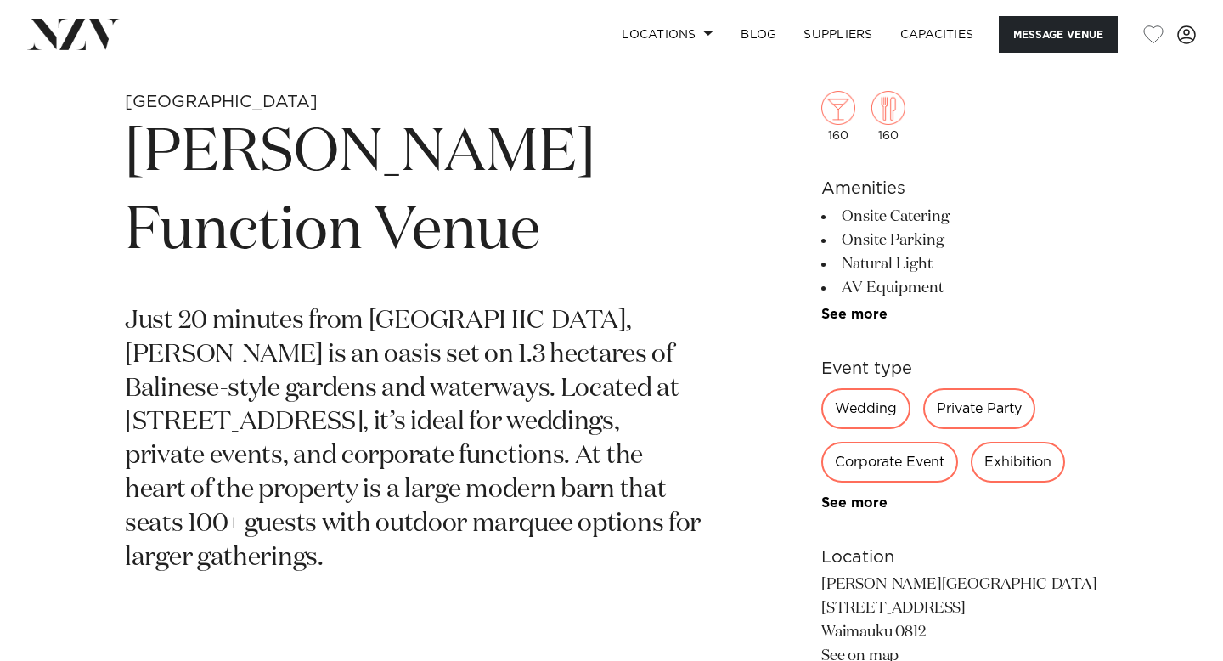
click at [859, 329] on div "160 160 Amenities Onsite Catering Onsite Parking Natural Light AV Equipment Eve…" at bounding box center [959, 412] width 277 height 780
click at [859, 318] on link "See more" at bounding box center [887, 314] width 132 height 14
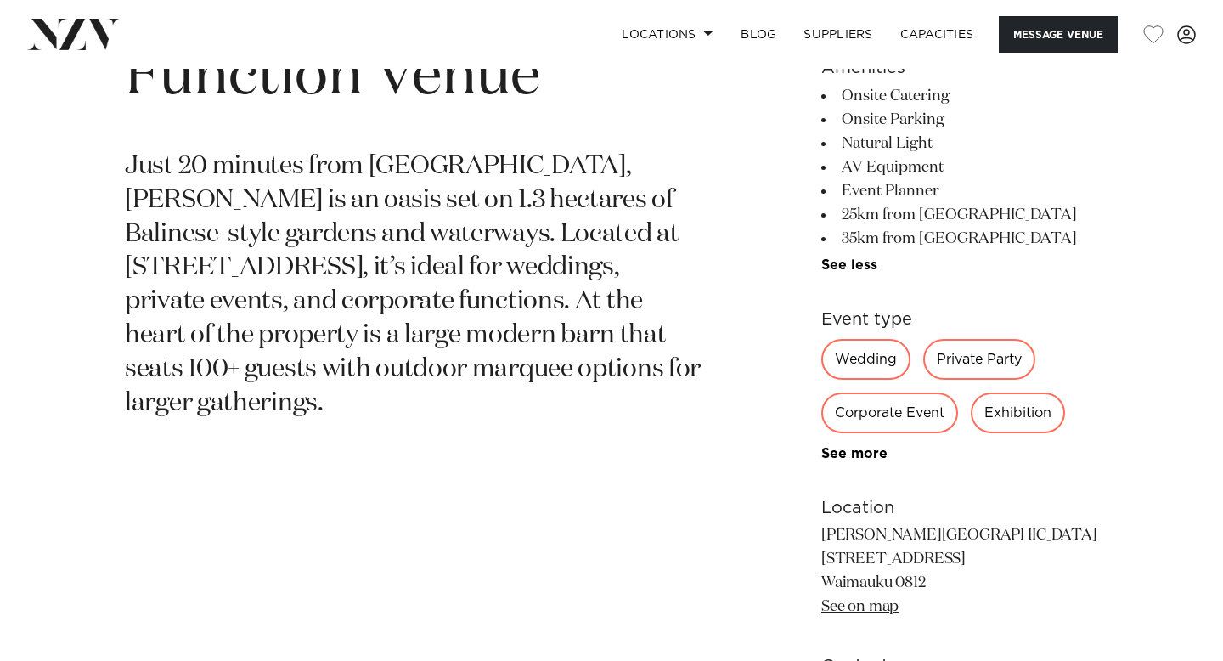
scroll to position [772, 0]
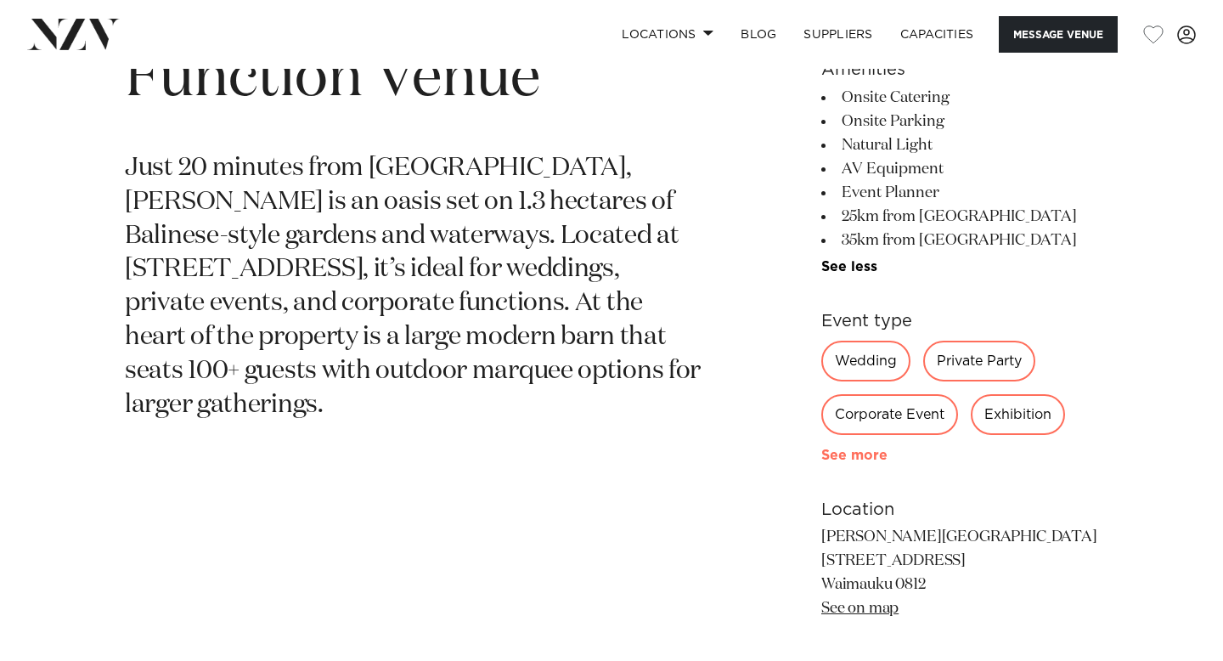
click at [868, 454] on link "See more" at bounding box center [887, 455] width 132 height 14
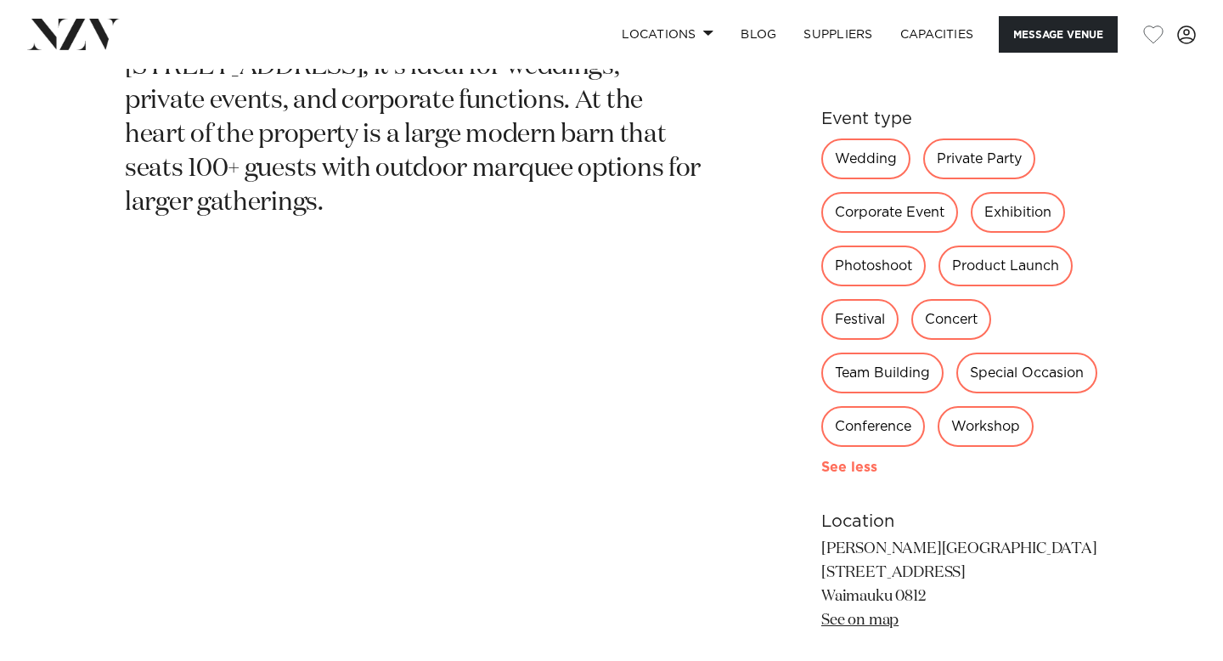
scroll to position [1034, 0]
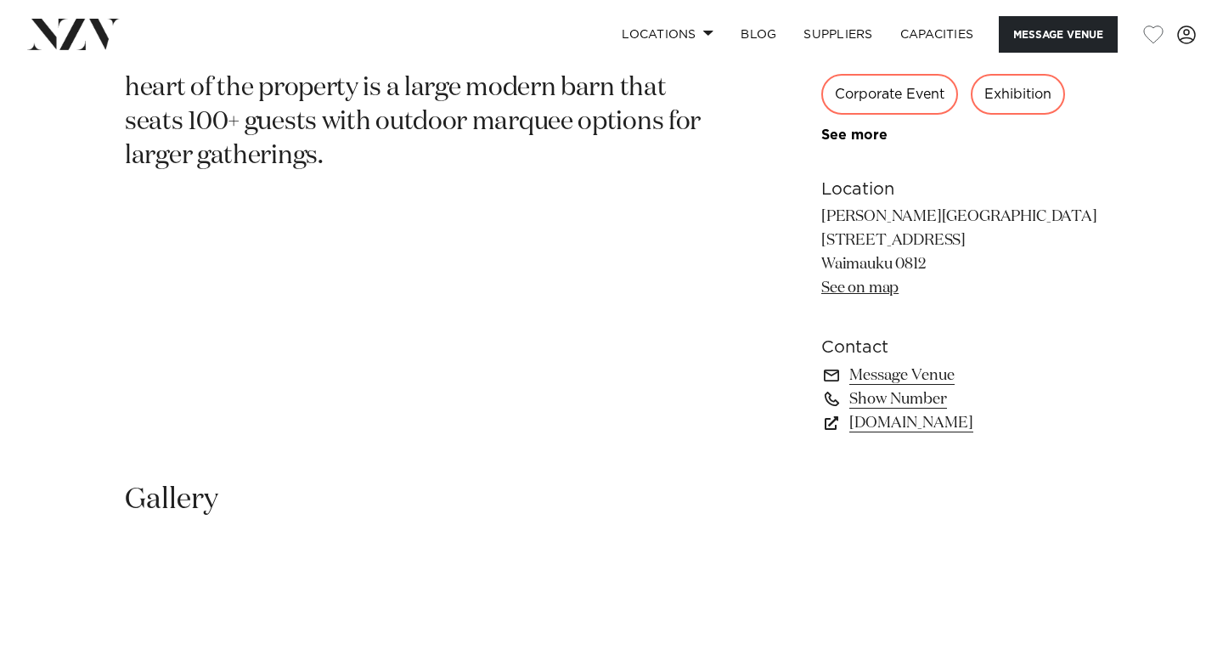
scroll to position [1026, 0]
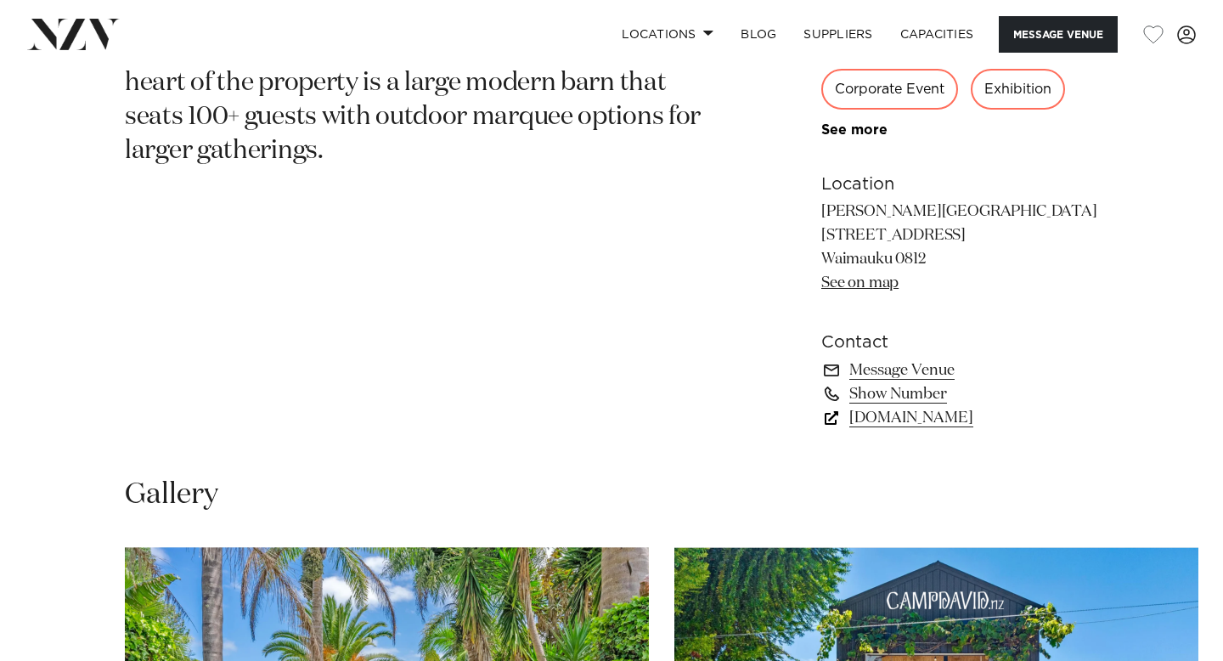
click at [889, 418] on link "[DOMAIN_NAME]" at bounding box center [959, 418] width 277 height 24
